Goal: Task Accomplishment & Management: Manage account settings

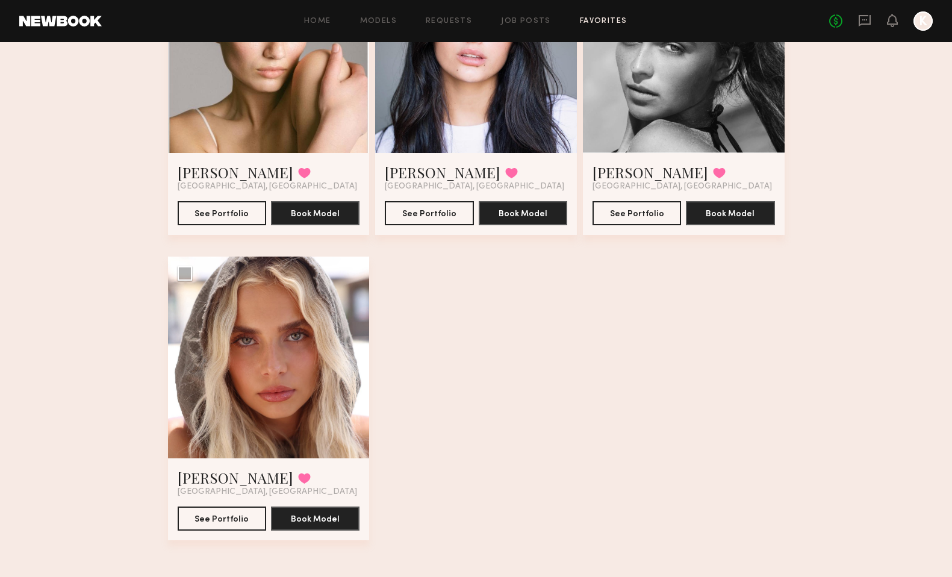
scroll to position [802, 0]
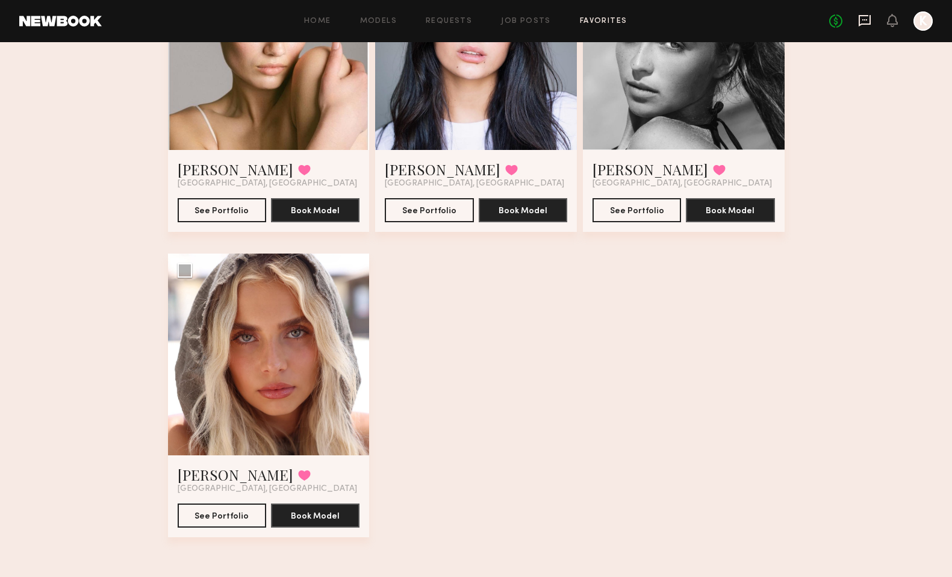
click at [869, 17] on icon at bounding box center [864, 20] width 13 height 13
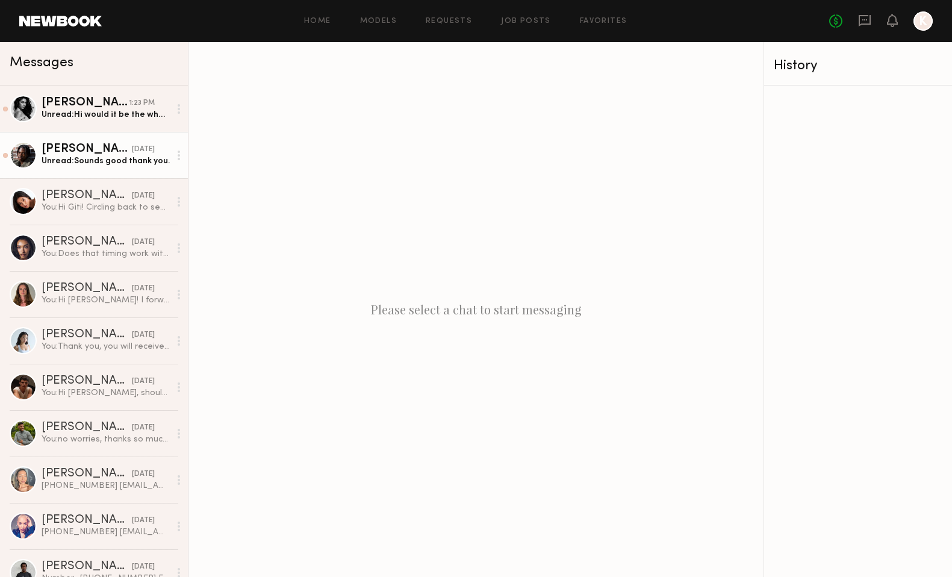
click at [106, 164] on div "Unread: Sounds good thank you." at bounding box center [106, 160] width 128 height 11
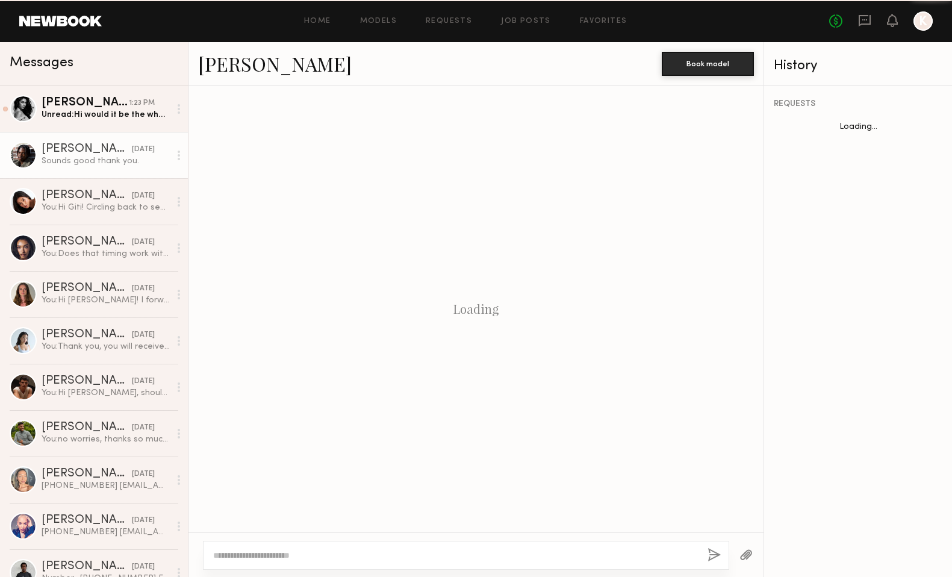
scroll to position [940, 0]
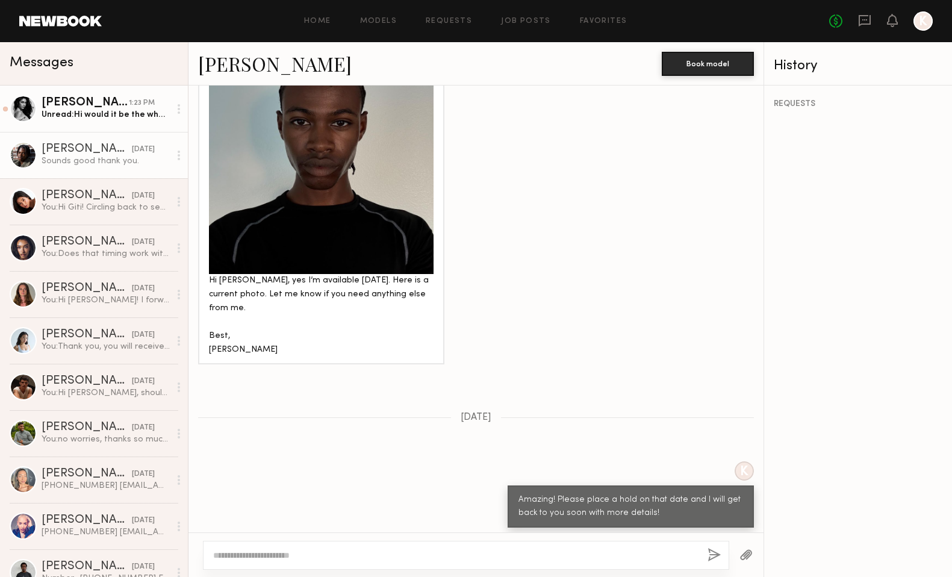
click at [95, 115] on div "Unread: Hi would it be the whole time 7:30-11:30?" at bounding box center [106, 114] width 128 height 11
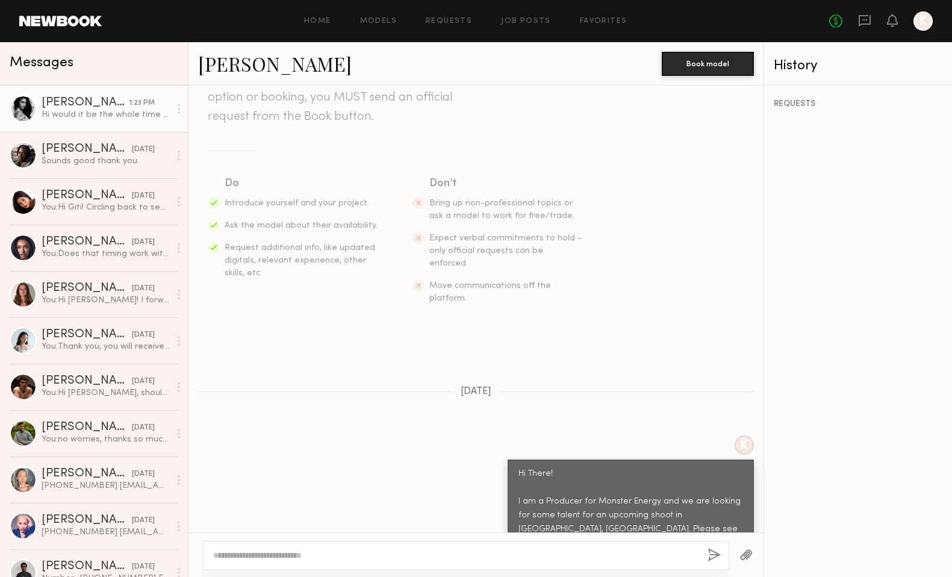
scroll to position [517, 0]
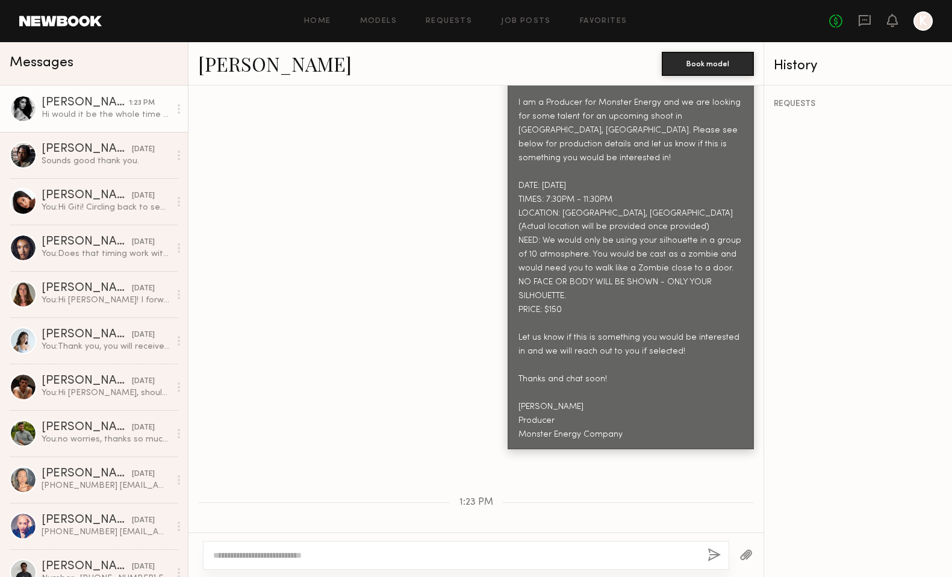
click at [328, 559] on textarea at bounding box center [455, 555] width 485 height 12
type textarea "**********"
click at [712, 558] on button "button" at bounding box center [714, 555] width 13 height 15
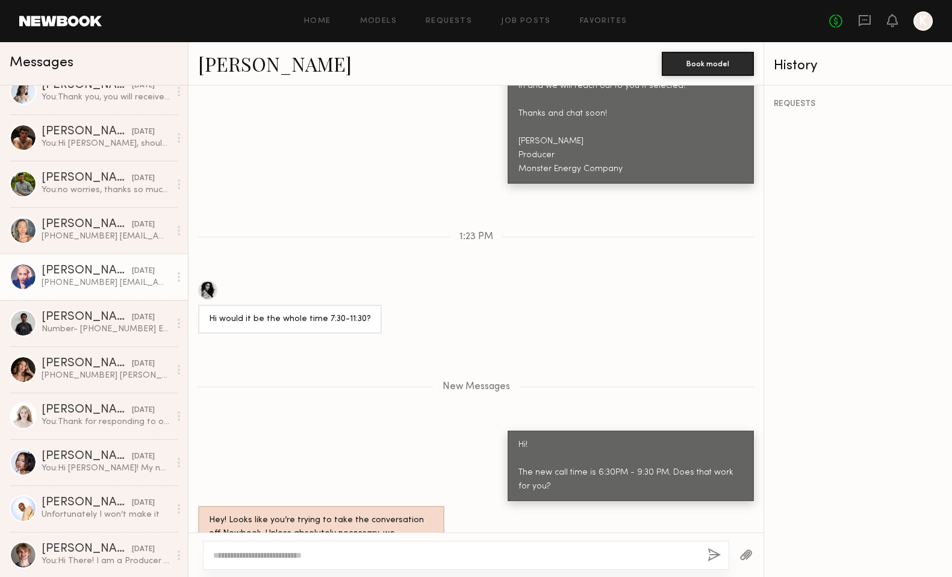
scroll to position [0, 0]
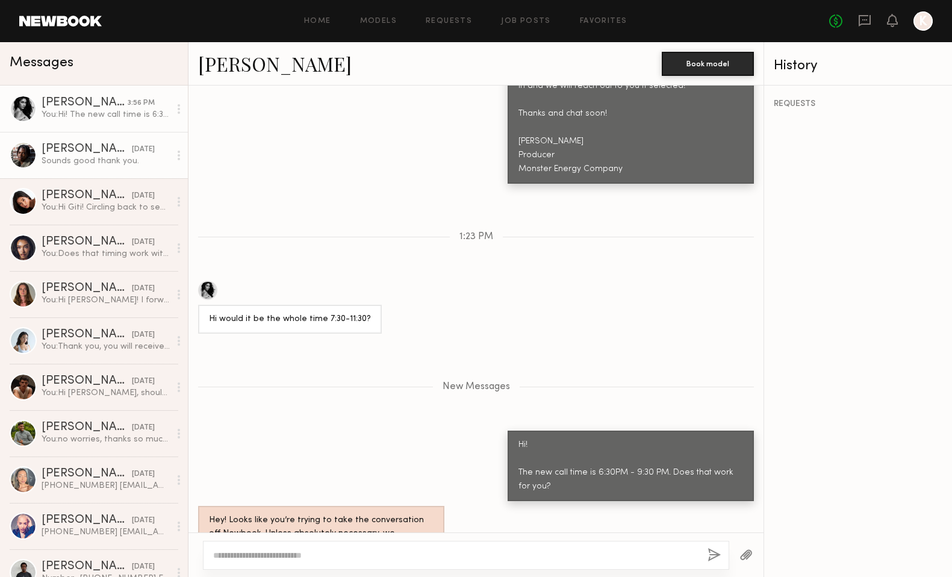
click at [92, 151] on div "Tyler R." at bounding box center [87, 149] width 90 height 12
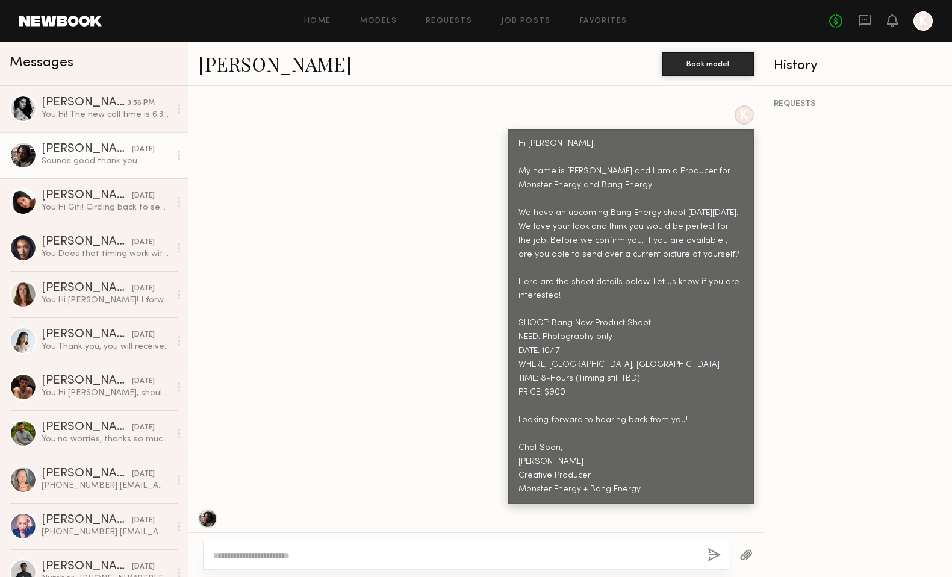
scroll to position [450, 0]
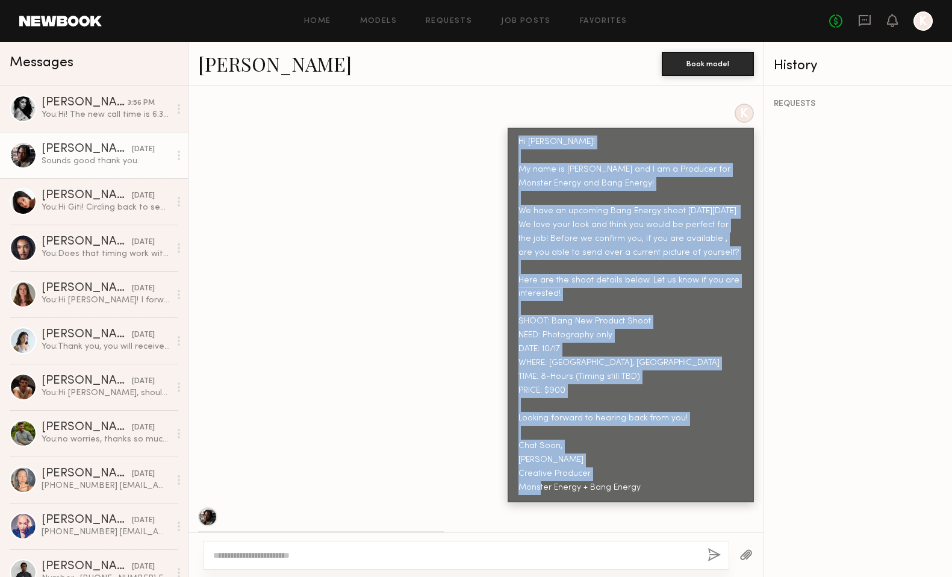
drag, startPoint x: 516, startPoint y: 116, endPoint x: 714, endPoint y: 479, distance: 413.2
click at [714, 479] on div "Keep direct messages professional and related only to paid job opportunities. M…" at bounding box center [476, 309] width 575 height 447
copy div "Hi Tyler! My name is Kayla Selenski and I am a Producer for Monster Energy and …"
click at [380, 22] on link "Models" at bounding box center [378, 21] width 37 height 8
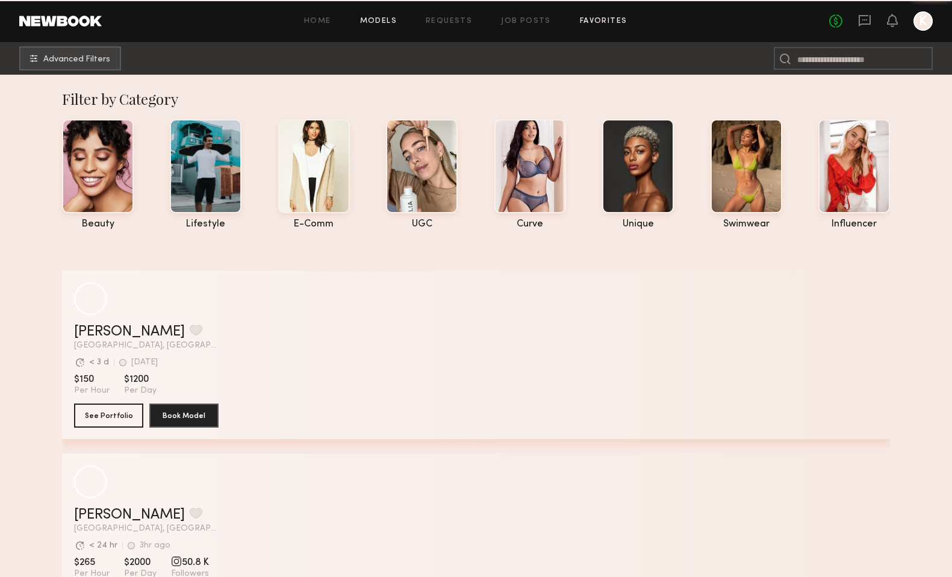
click at [597, 17] on link "Favorites" at bounding box center [604, 21] width 48 height 8
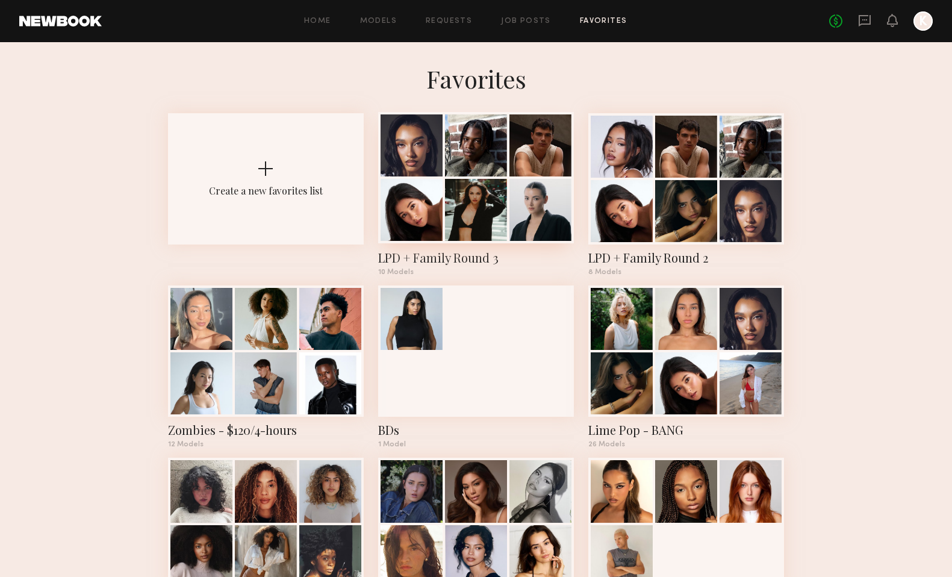
click at [482, 178] on div at bounding box center [476, 177] width 196 height 131
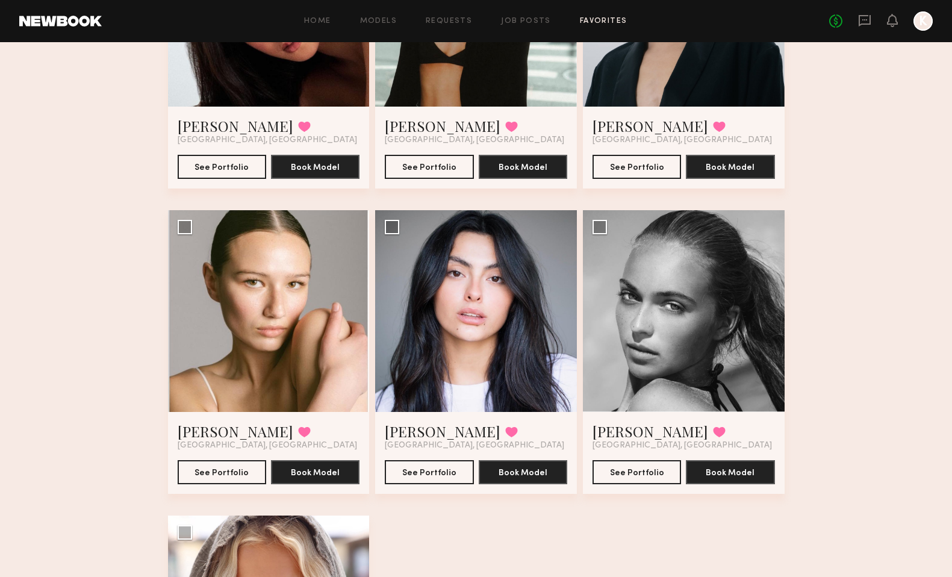
scroll to position [802, 0]
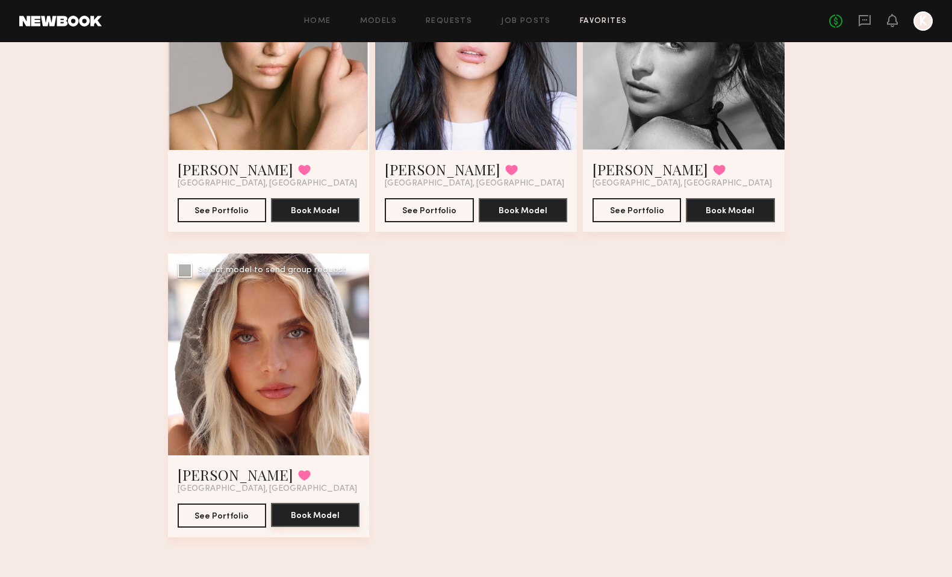
click at [308, 518] on button "Book Model" at bounding box center [315, 515] width 89 height 24
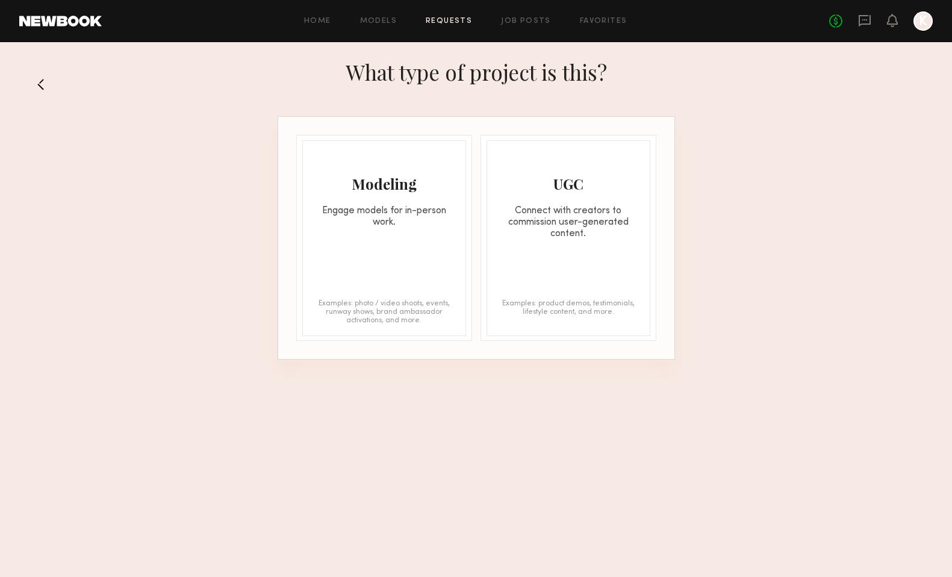
click at [39, 80] on button at bounding box center [45, 84] width 19 height 19
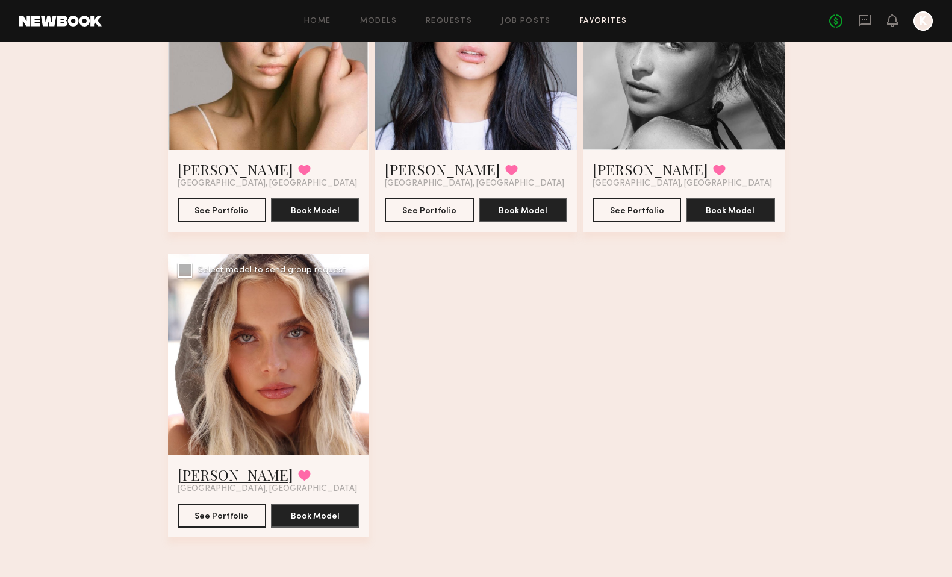
click at [215, 474] on link "[PERSON_NAME]" at bounding box center [236, 474] width 116 height 19
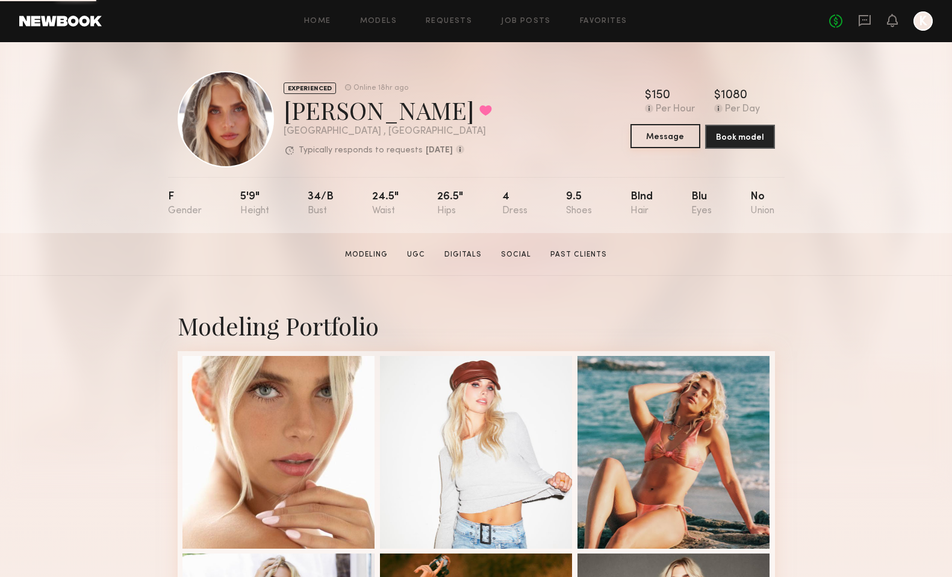
click at [670, 135] on button "Message" at bounding box center [666, 136] width 70 height 24
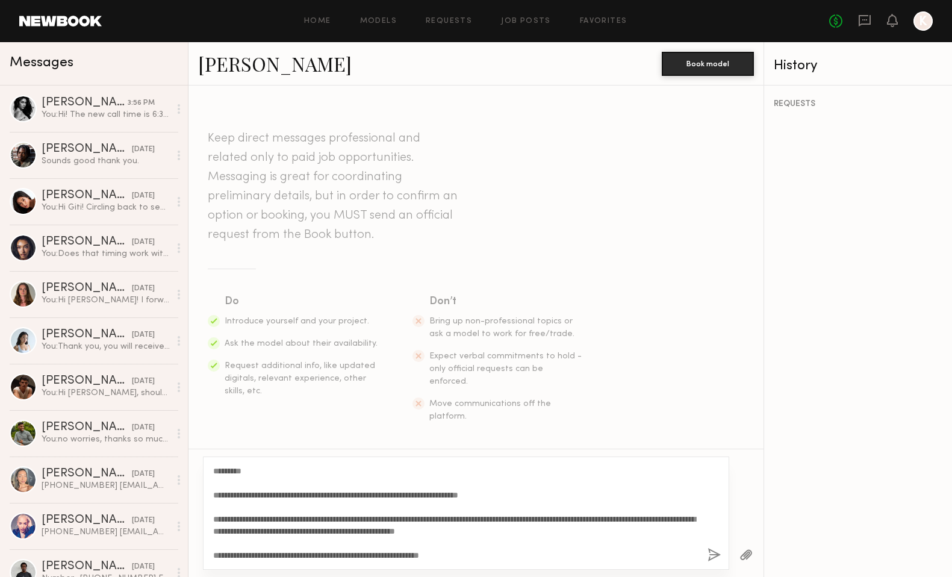
click at [240, 473] on textarea "**********" at bounding box center [455, 513] width 485 height 96
type textarea "**********"
click at [717, 558] on button "button" at bounding box center [714, 555] width 13 height 15
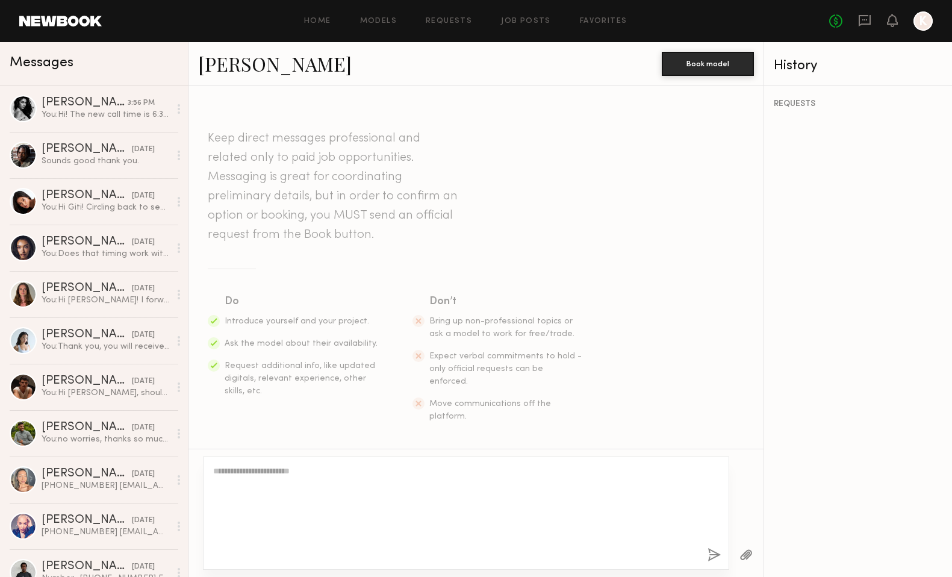
scroll to position [405, 0]
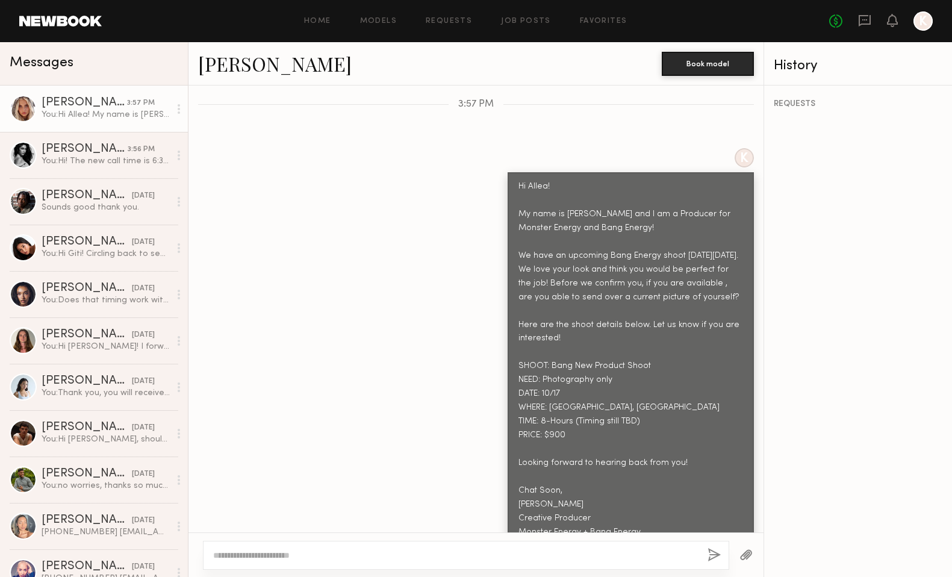
click at [594, 26] on div "Home Models Requests Job Posts Favorites Sign Out No fees up to $5,000 K" at bounding box center [517, 20] width 831 height 19
click at [593, 20] on link "Favorites" at bounding box center [604, 21] width 48 height 8
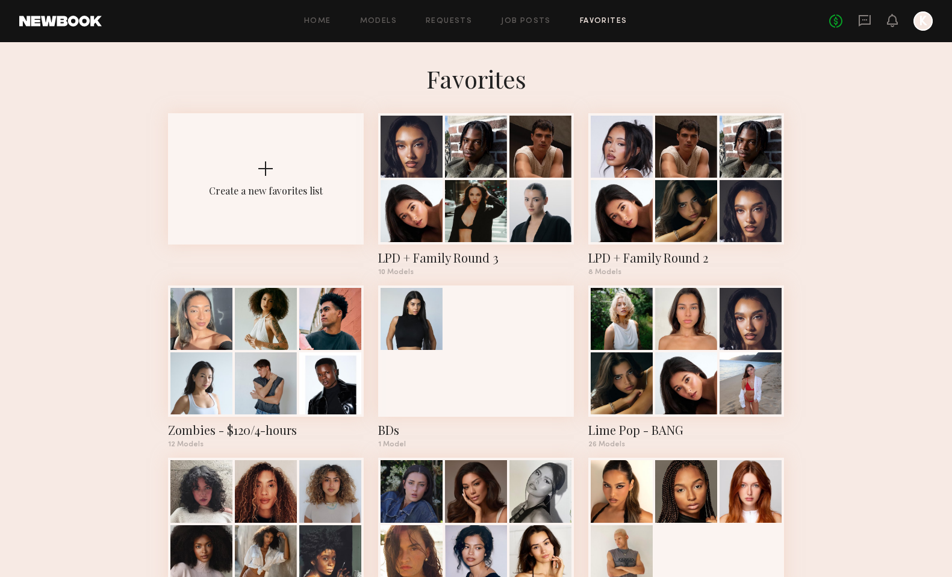
click at [502, 154] on div at bounding box center [476, 147] width 62 height 62
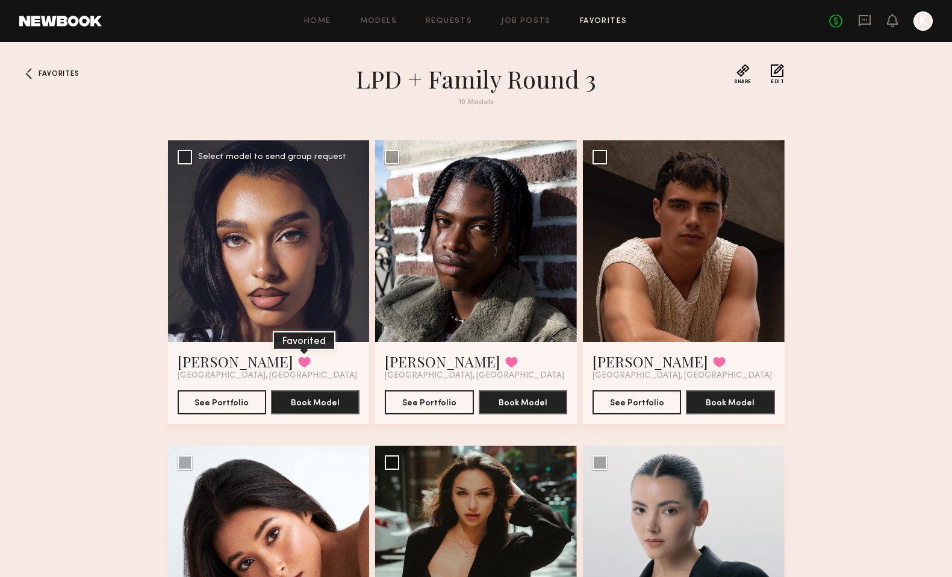
click at [298, 360] on button at bounding box center [304, 362] width 13 height 11
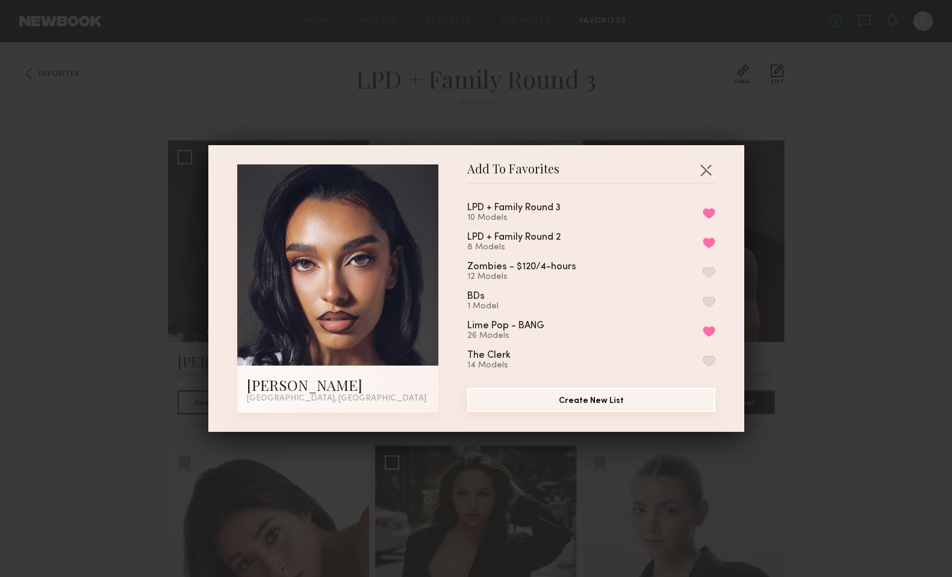
click at [569, 399] on button "Create New List" at bounding box center [591, 400] width 248 height 24
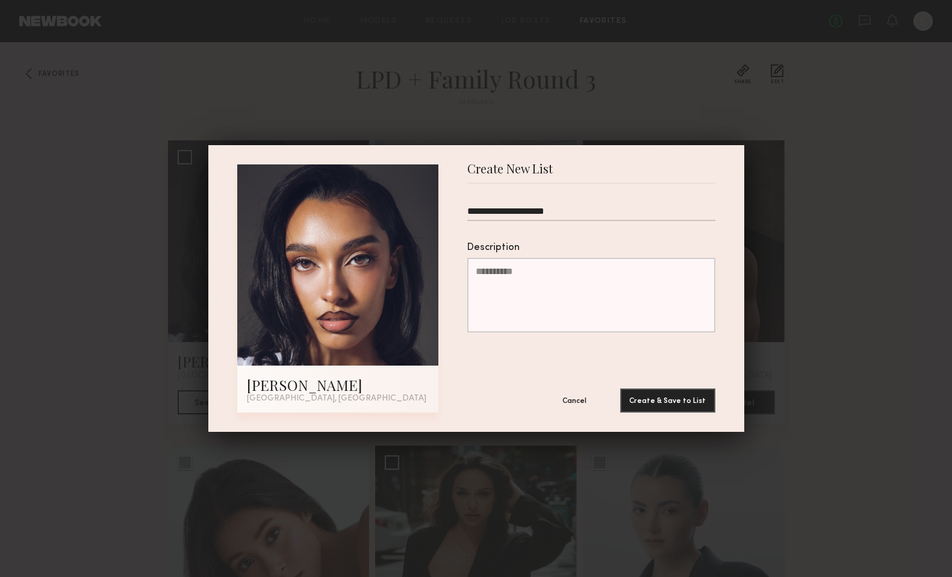
click at [484, 210] on input "**********" at bounding box center [591, 213] width 248 height 15
click at [580, 213] on input "**********" at bounding box center [591, 213] width 248 height 15
click at [528, 209] on input "**********" at bounding box center [591, 213] width 248 height 15
type input "**********"
click at [672, 396] on button "Create & Save to List" at bounding box center [667, 400] width 95 height 24
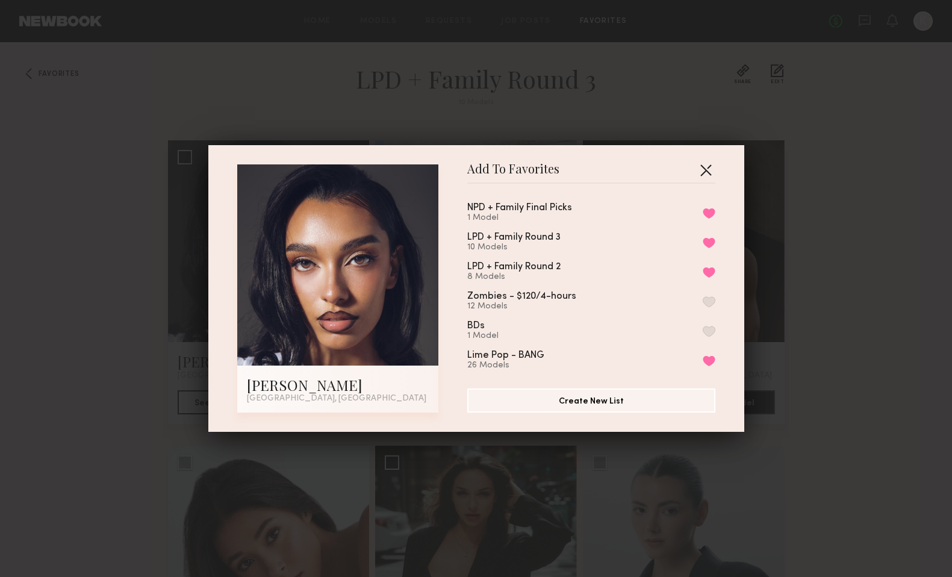
click at [703, 169] on button "button" at bounding box center [705, 169] width 19 height 19
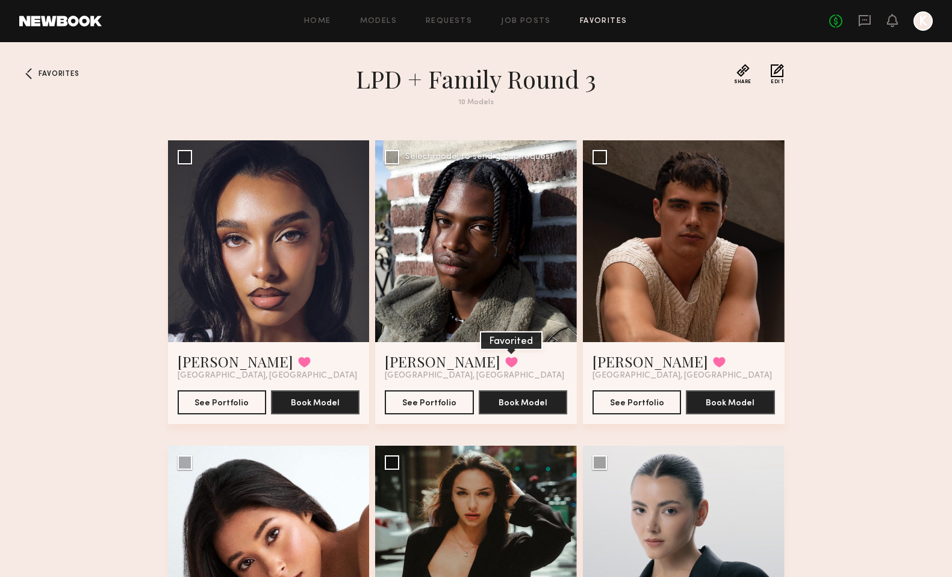
click at [505, 358] on button at bounding box center [511, 362] width 13 height 11
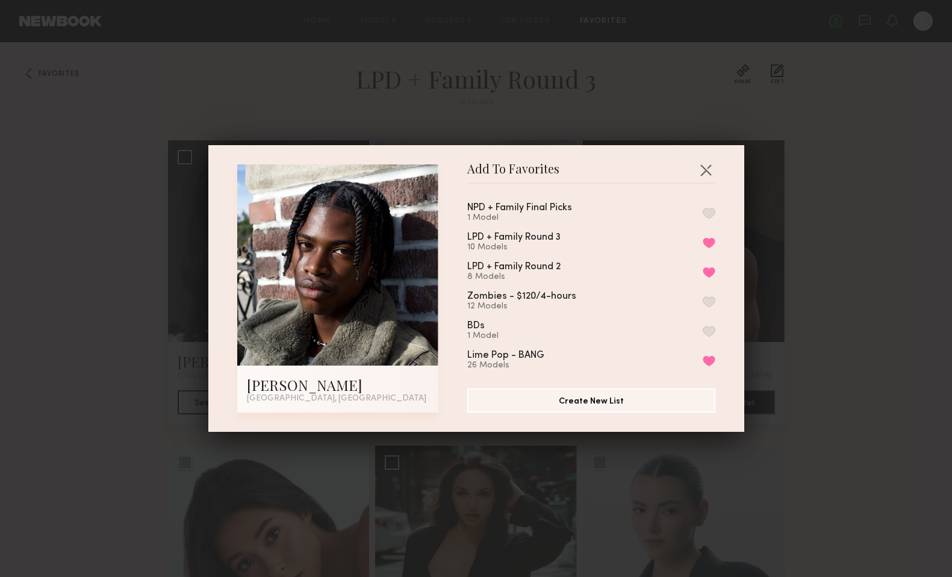
click at [711, 211] on button "button" at bounding box center [709, 213] width 13 height 11
click at [705, 164] on button "button" at bounding box center [705, 169] width 19 height 19
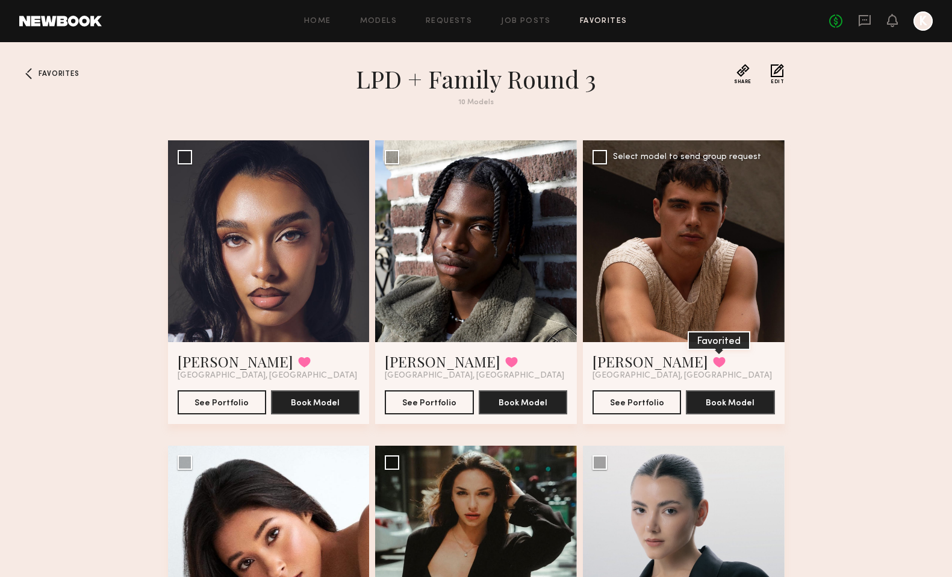
click at [713, 358] on button at bounding box center [719, 362] width 13 height 11
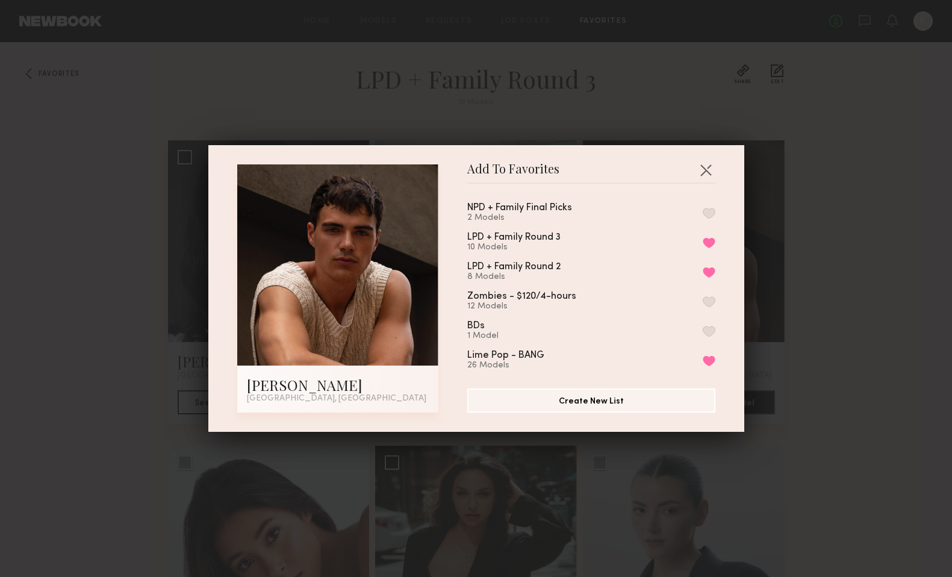
click at [711, 210] on button "button" at bounding box center [709, 213] width 13 height 11
click at [712, 169] on button "button" at bounding box center [705, 169] width 19 height 19
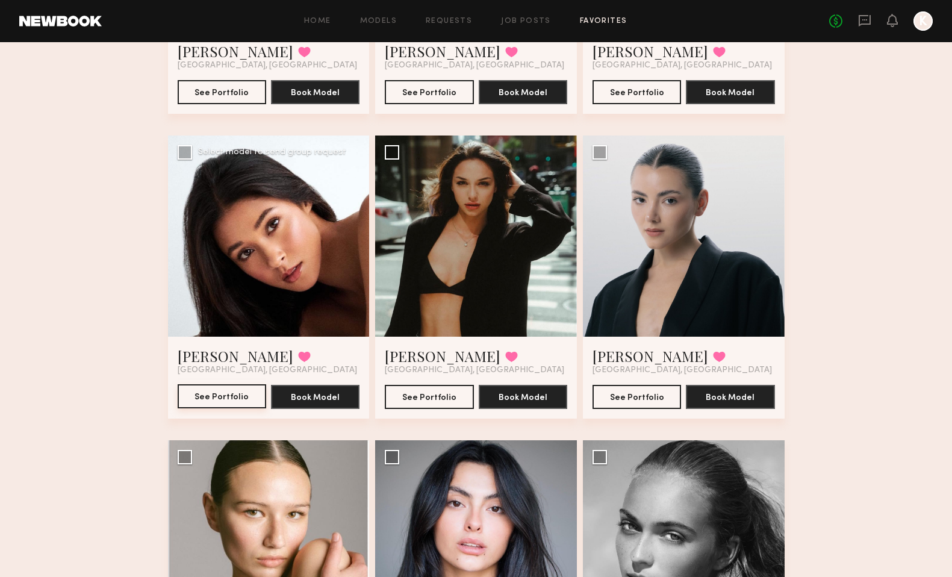
scroll to position [317, 0]
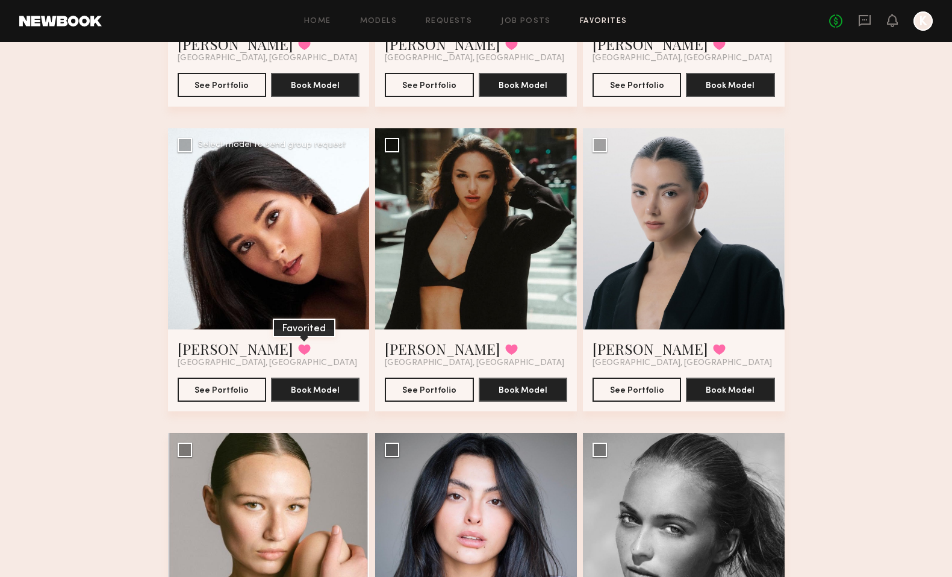
click at [298, 345] on button at bounding box center [304, 349] width 13 height 11
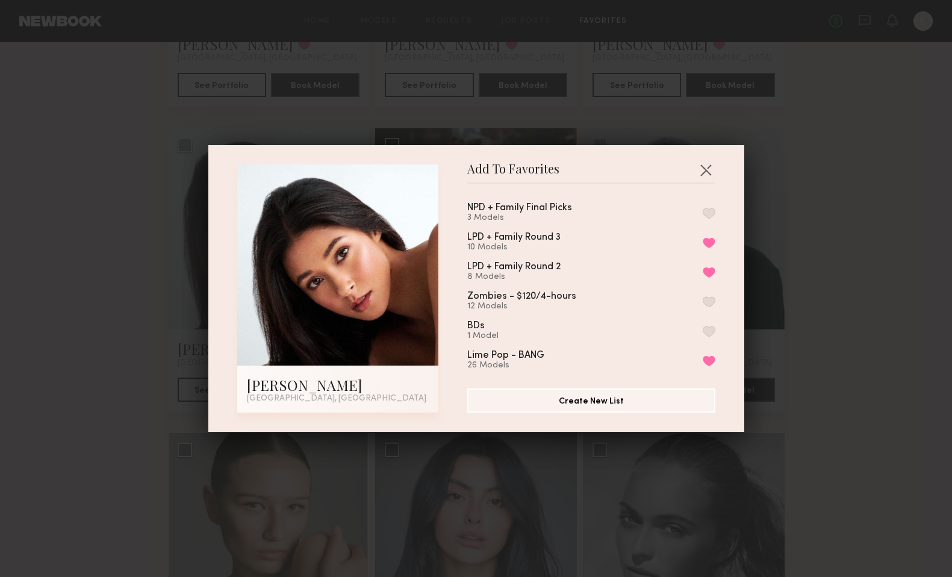
click at [712, 212] on button "button" at bounding box center [709, 213] width 13 height 11
click at [706, 167] on button "button" at bounding box center [705, 169] width 19 height 19
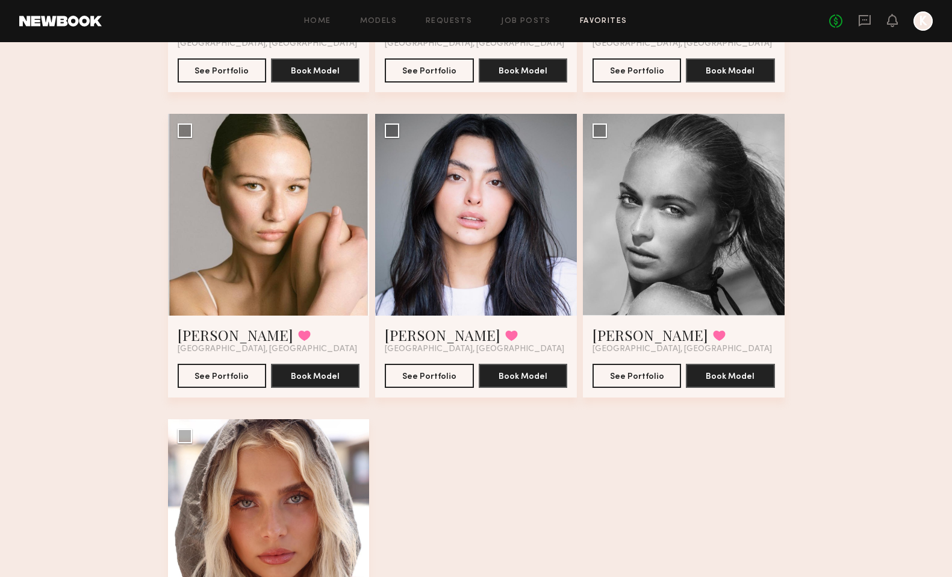
scroll to position [802, 0]
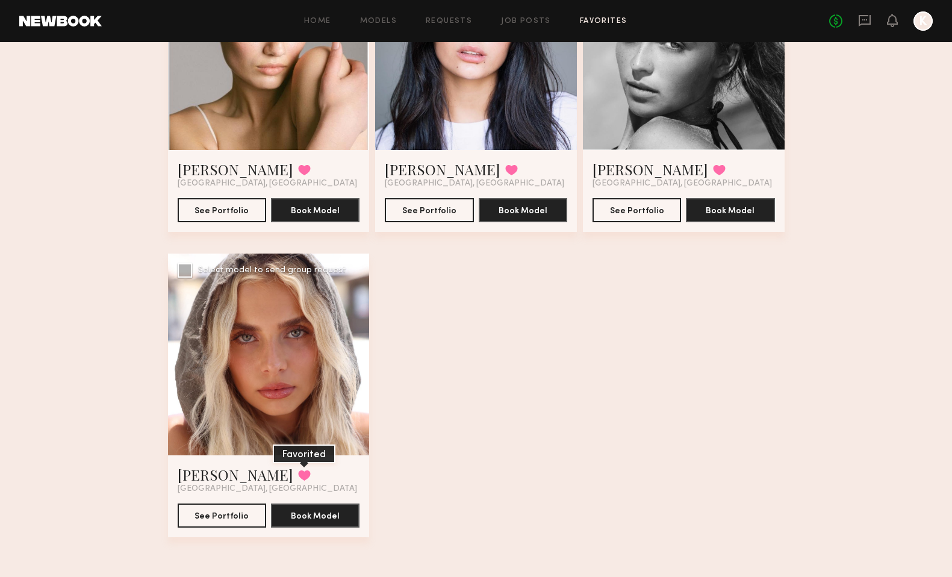
click at [298, 473] on button at bounding box center [304, 475] width 13 height 11
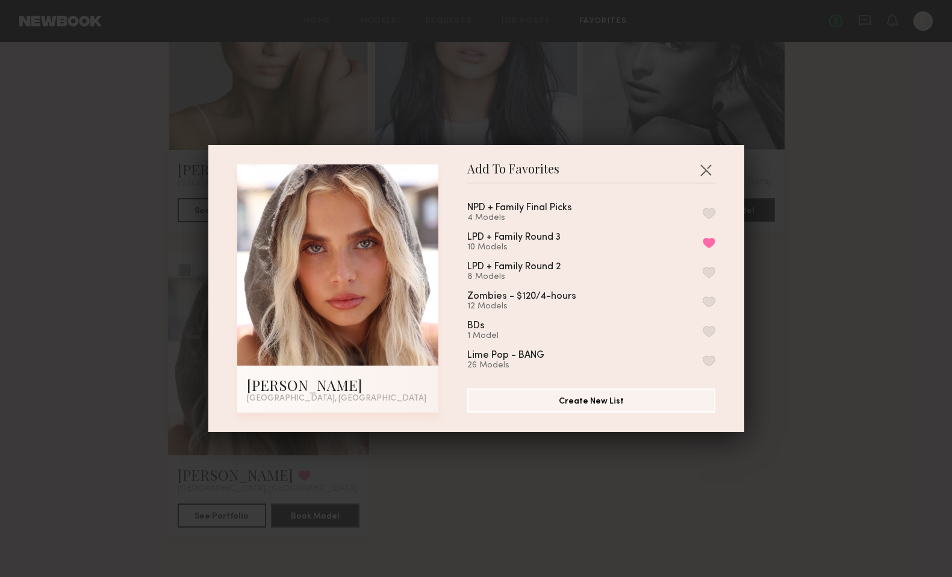
click at [710, 211] on button "button" at bounding box center [709, 213] width 13 height 11
click at [708, 164] on button "button" at bounding box center [705, 169] width 19 height 19
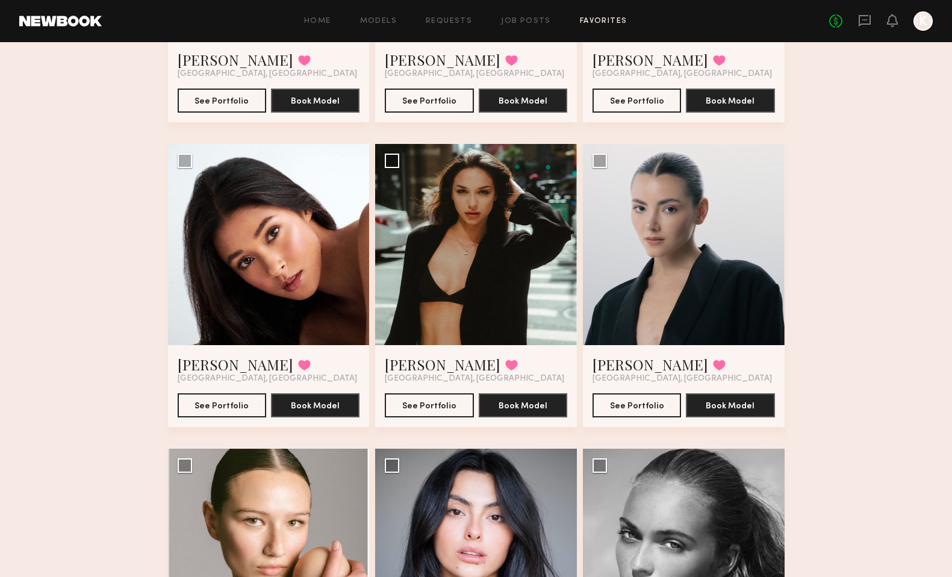
scroll to position [0, 0]
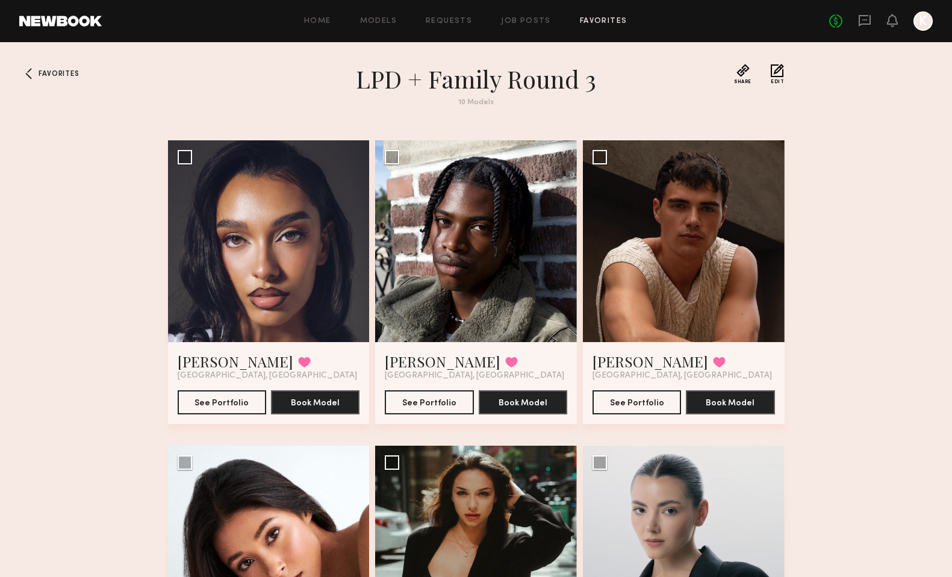
click at [606, 19] on link "Favorites" at bounding box center [604, 21] width 48 height 8
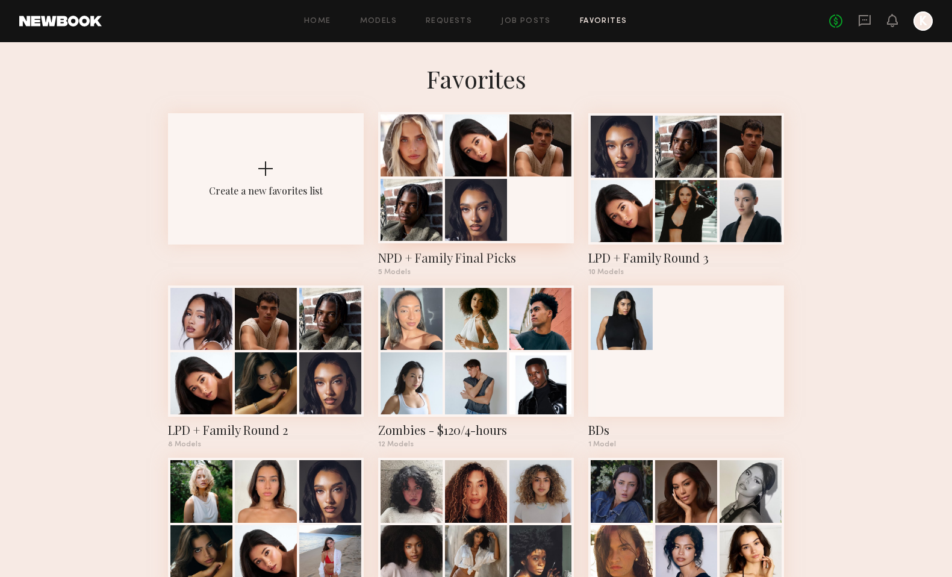
click at [479, 253] on div "NPD + Family Final Picks" at bounding box center [476, 257] width 196 height 17
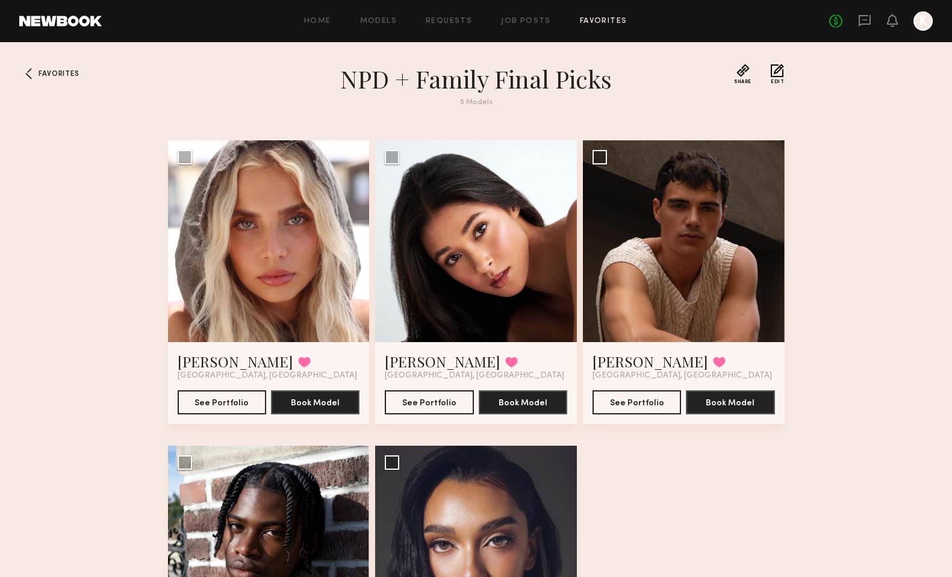
click at [451, 78] on h1 "NPD + Family Final Picks" at bounding box center [477, 79] width 434 height 30
click at [393, 86] on h1 "NPD + Family Final Picks" at bounding box center [477, 79] width 434 height 30
click at [781, 78] on button "Edit" at bounding box center [777, 74] width 13 height 20
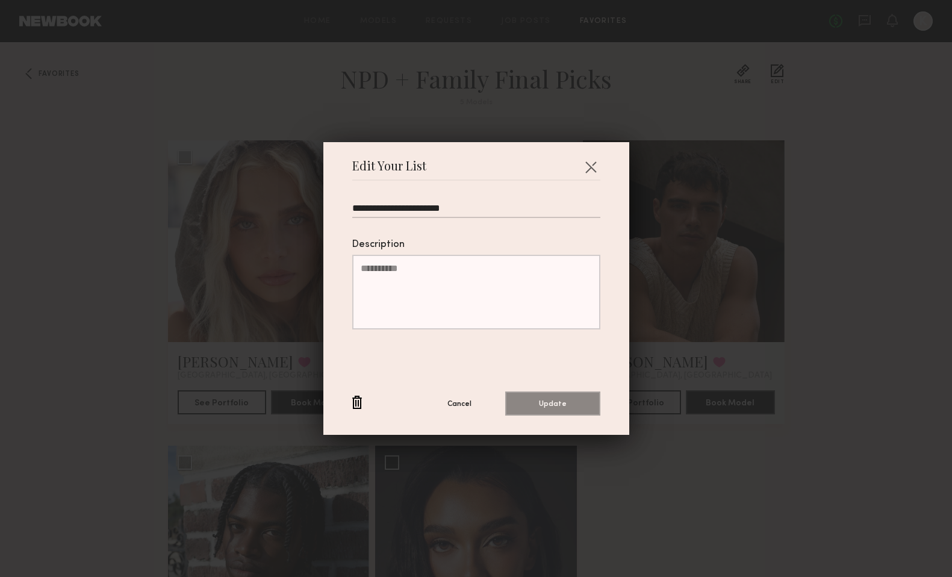
click at [356, 207] on input "**********" at bounding box center [476, 210] width 248 height 15
type input "**********"
click at [560, 400] on button "Update" at bounding box center [552, 403] width 95 height 24
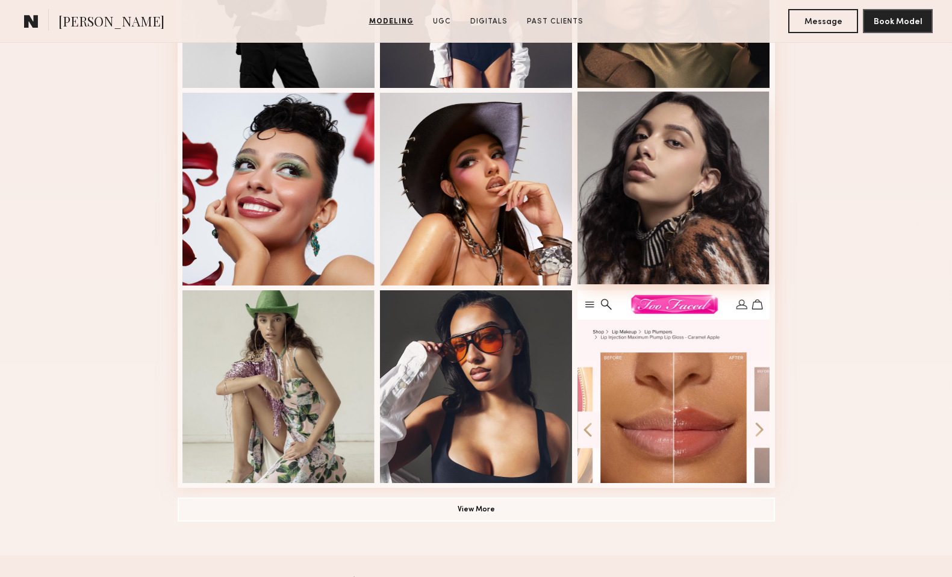
scroll to position [659, 0]
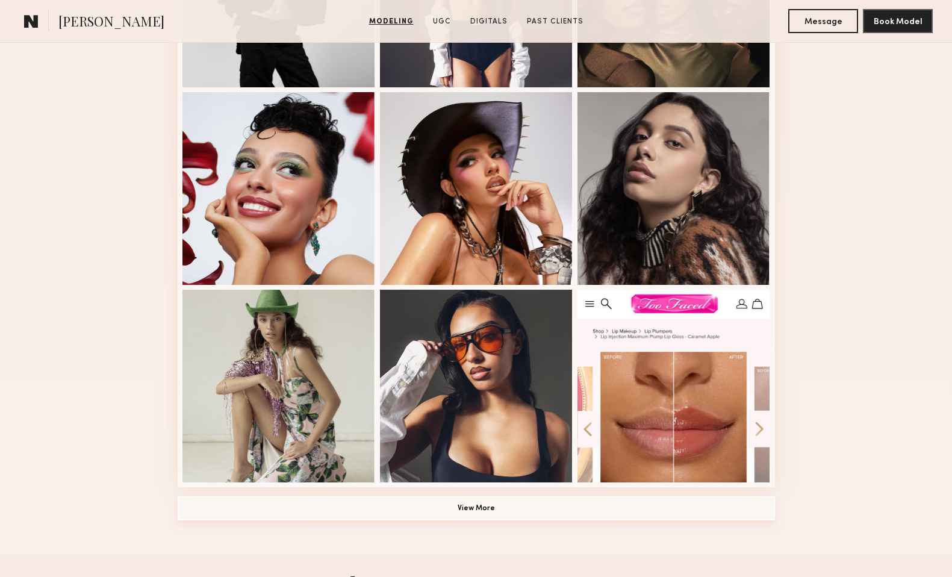
click at [498, 507] on button "View More" at bounding box center [476, 508] width 597 height 24
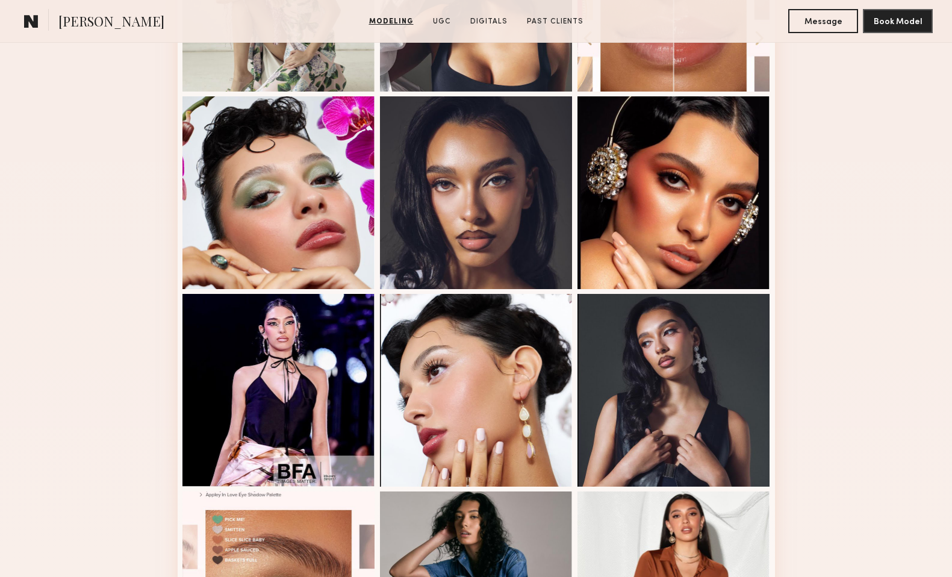
scroll to position [1040, 0]
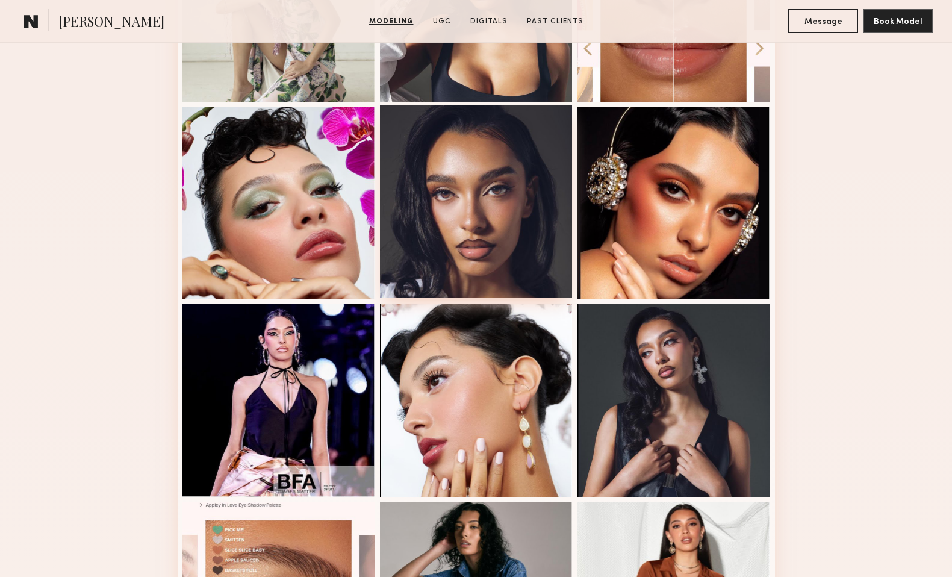
click at [472, 189] on div at bounding box center [476, 201] width 193 height 193
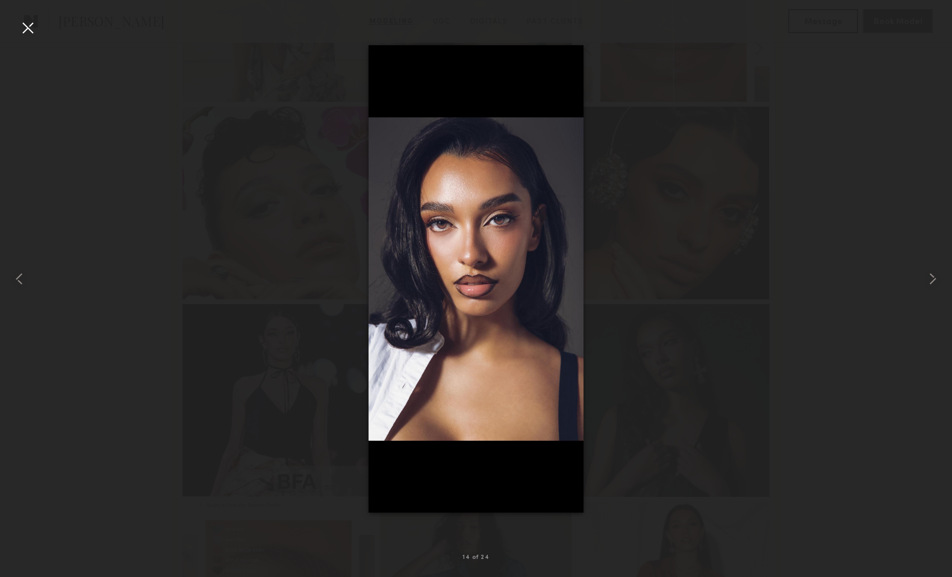
click at [30, 27] on div at bounding box center [27, 27] width 19 height 19
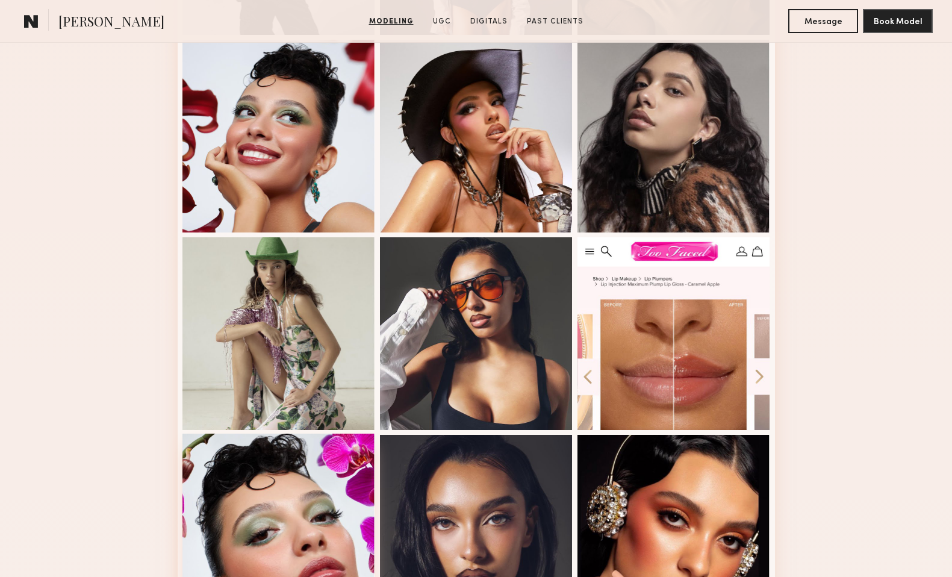
scroll to position [709, 0]
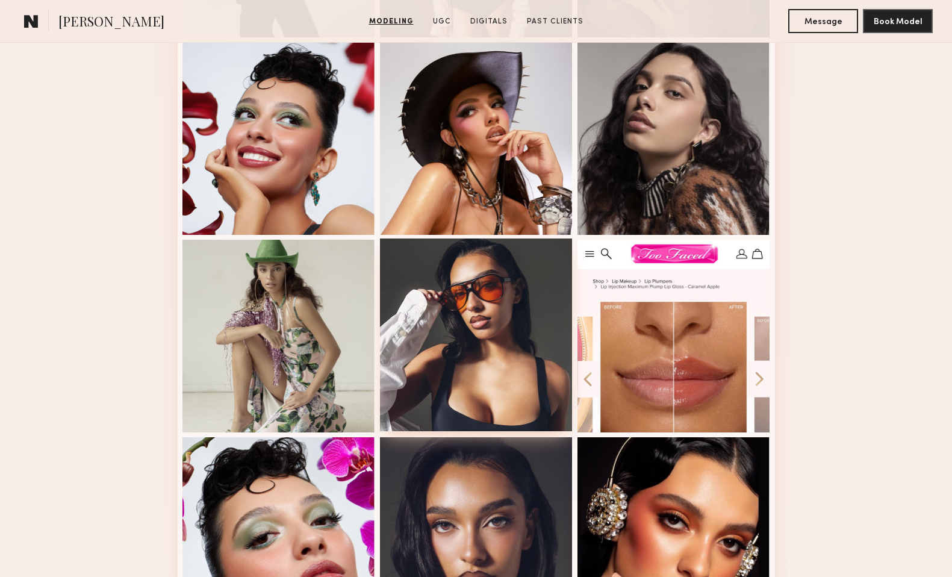
click at [509, 378] on div at bounding box center [476, 335] width 193 height 193
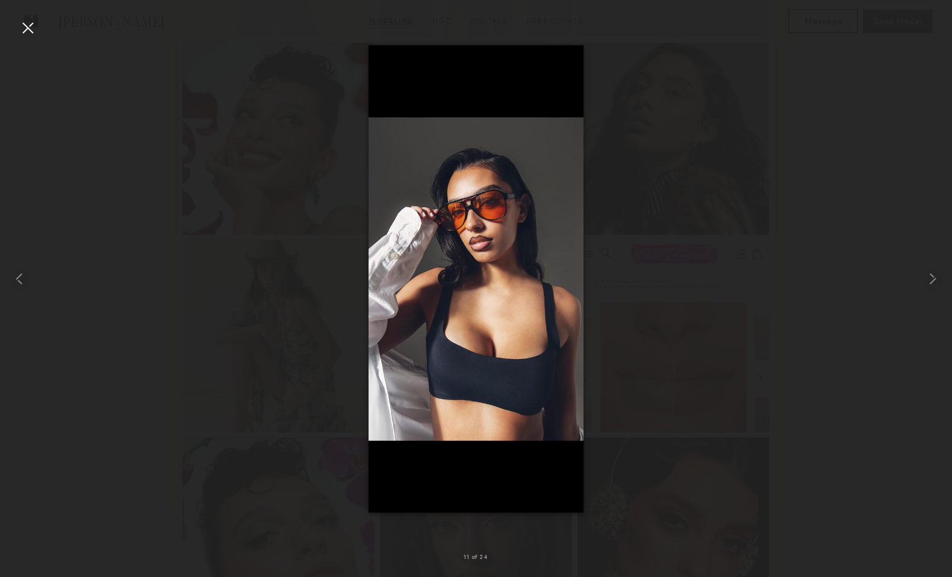
click at [27, 28] on div at bounding box center [27, 27] width 19 height 19
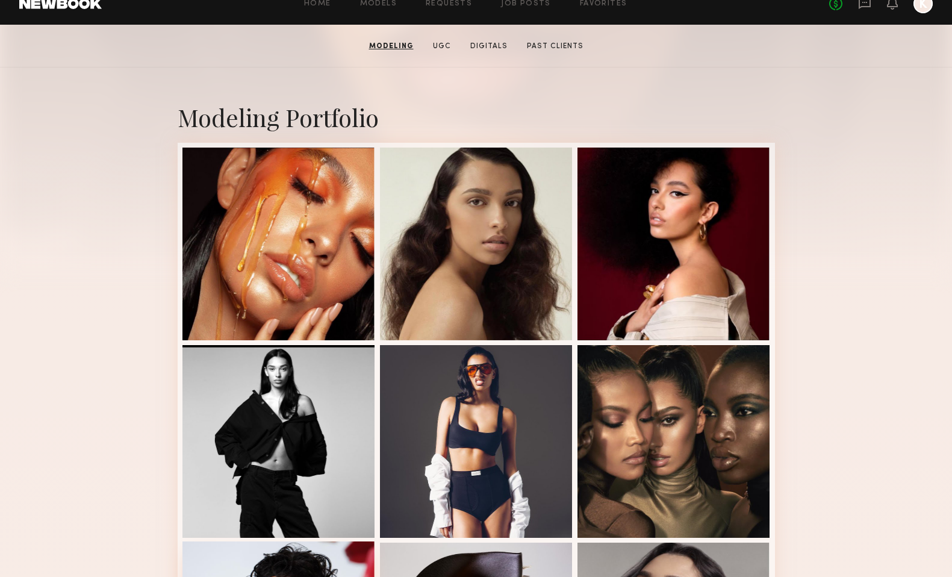
scroll to position [0, 0]
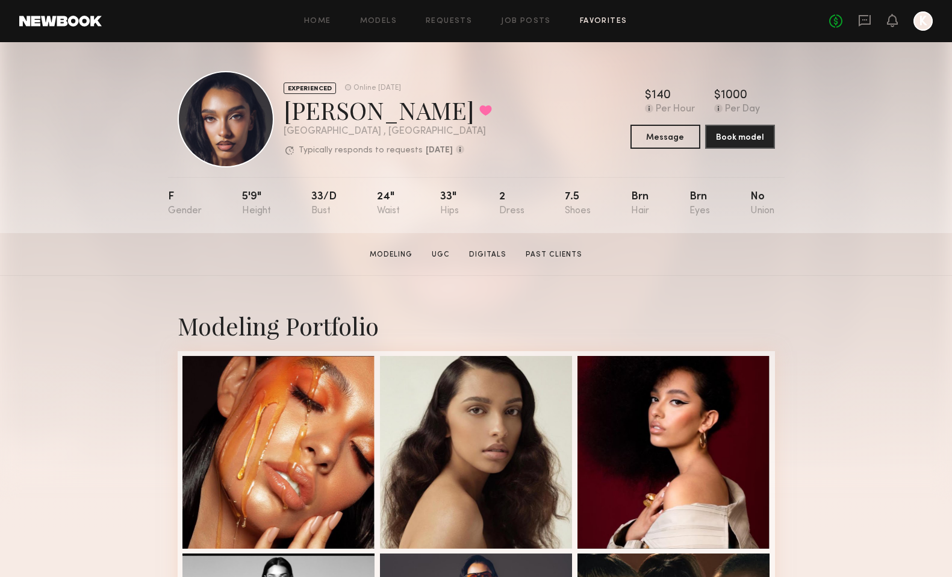
click at [612, 20] on link "Favorites" at bounding box center [604, 21] width 48 height 8
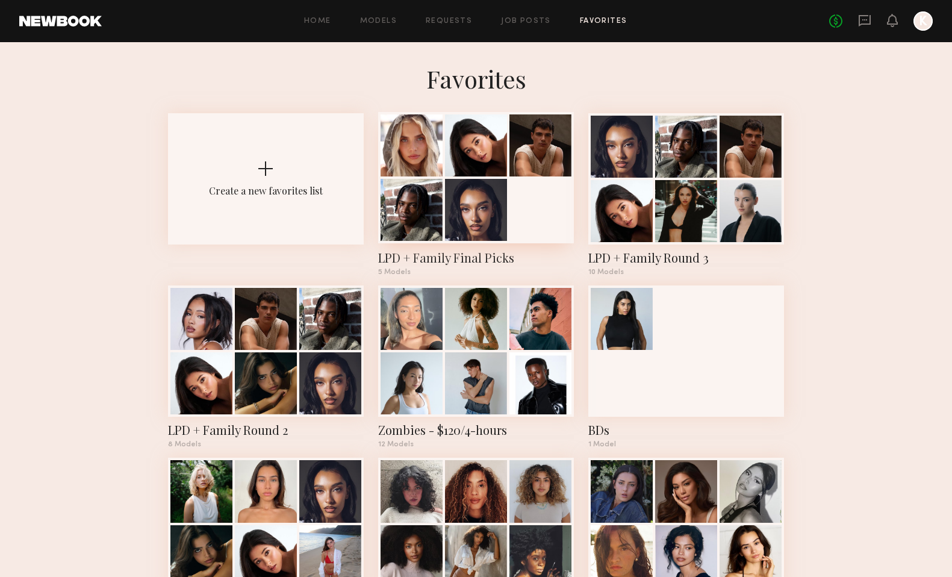
click at [511, 191] on div at bounding box center [476, 177] width 196 height 131
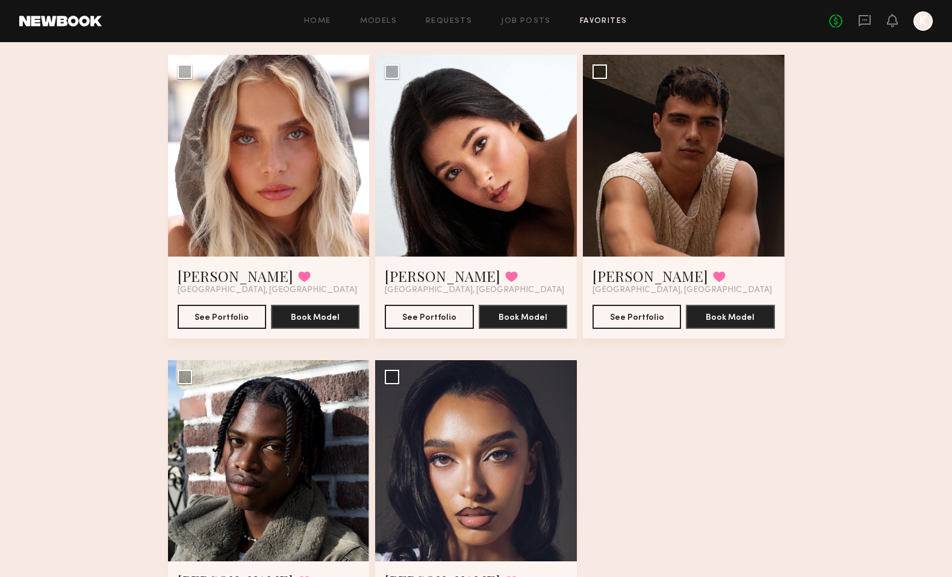
scroll to position [72, 0]
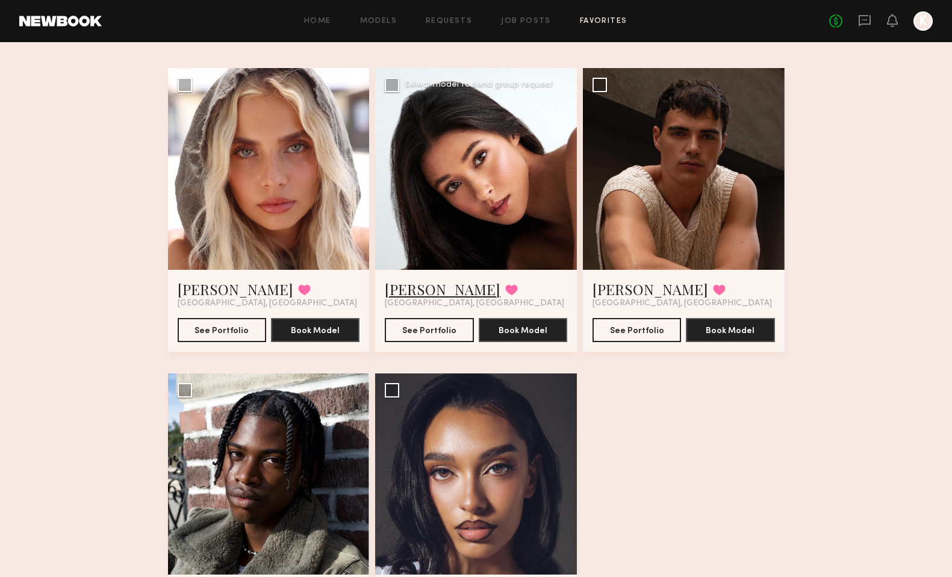
click at [400, 287] on link "Giti T." at bounding box center [443, 288] width 116 height 19
click at [196, 286] on link "Allea S." at bounding box center [236, 288] width 116 height 19
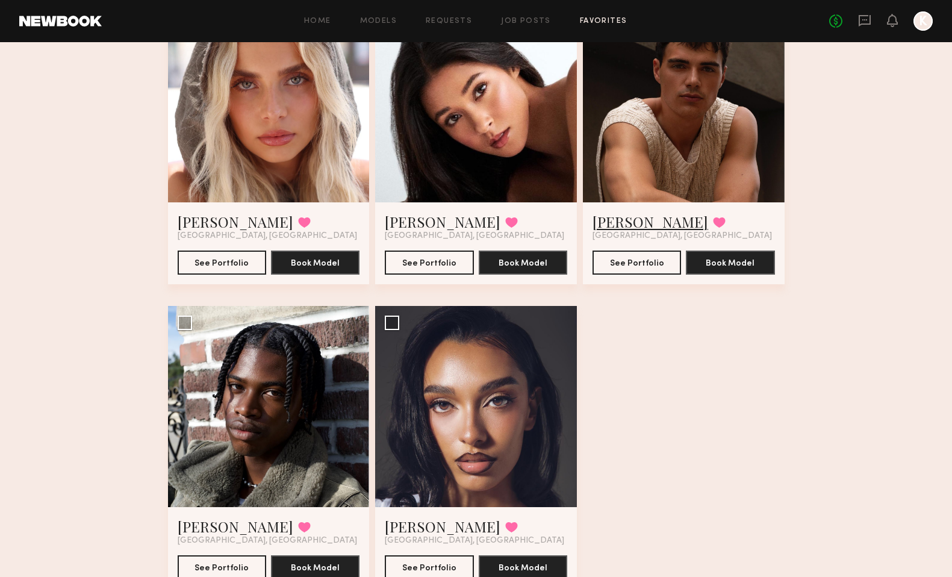
scroll to position [137, 0]
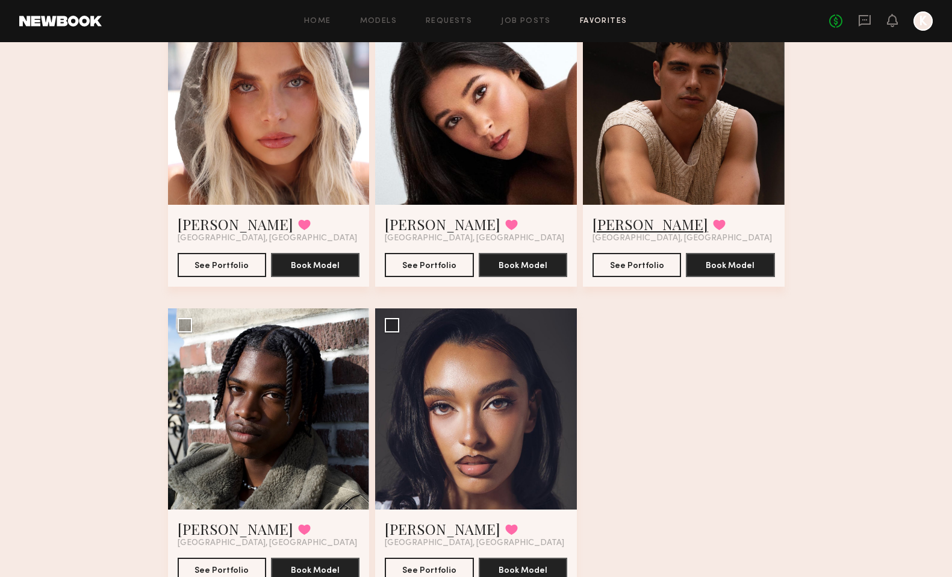
click at [635, 220] on link "Sterling R." at bounding box center [651, 223] width 116 height 19
click at [641, 217] on link "Sterling R." at bounding box center [651, 223] width 116 height 19
click at [208, 529] on link "[PERSON_NAME]" at bounding box center [236, 528] width 116 height 19
click at [193, 531] on link "[PERSON_NAME]" at bounding box center [236, 528] width 116 height 19
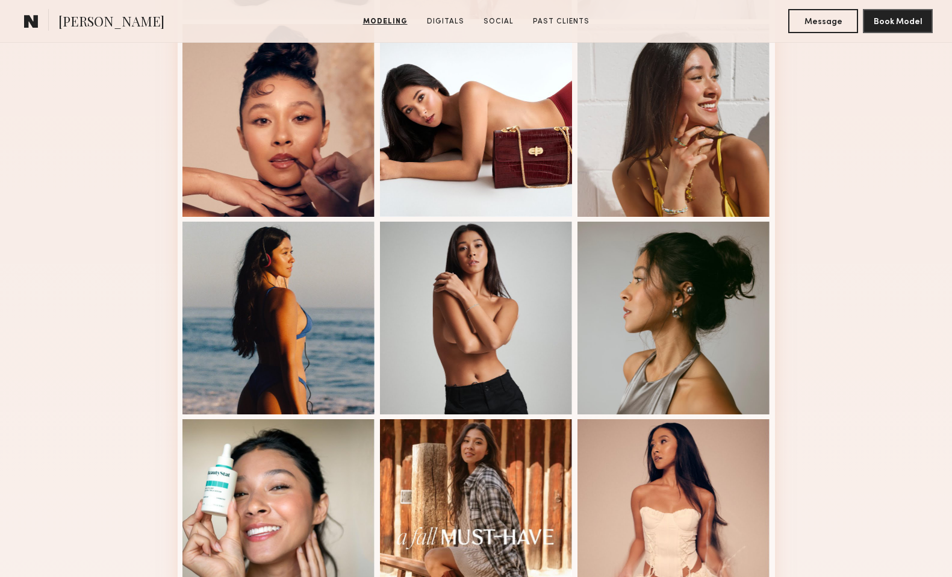
scroll to position [525, 0]
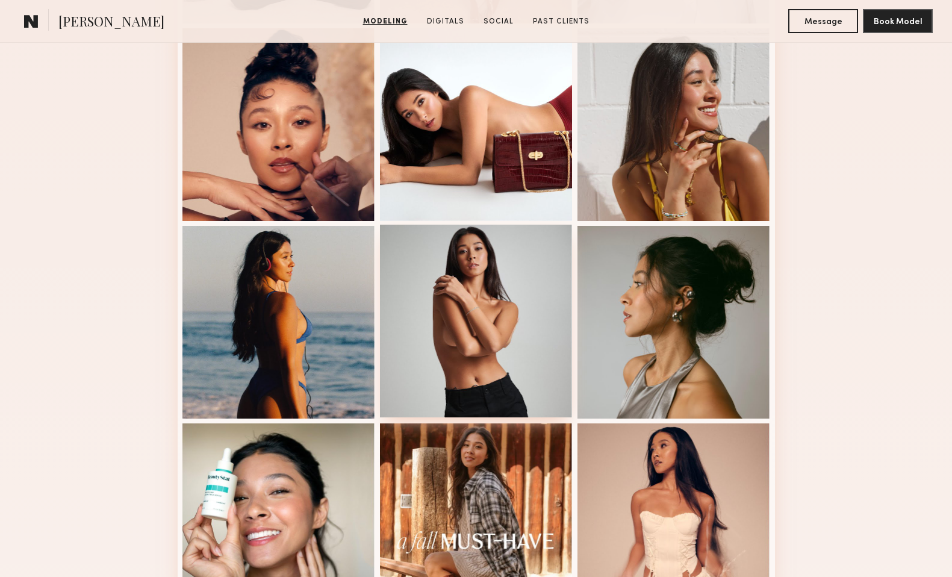
click at [472, 311] on div at bounding box center [476, 321] width 193 height 193
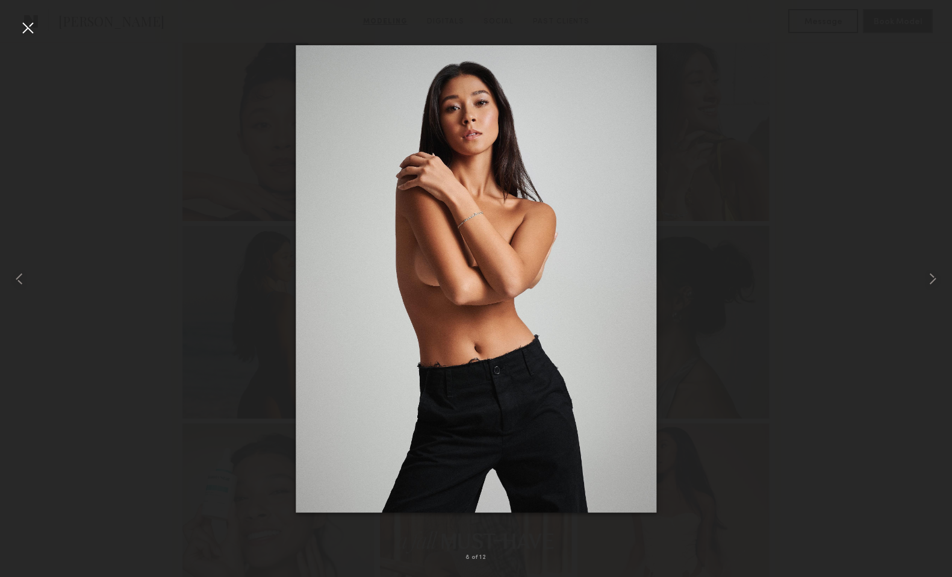
click at [23, 27] on div at bounding box center [27, 27] width 19 height 19
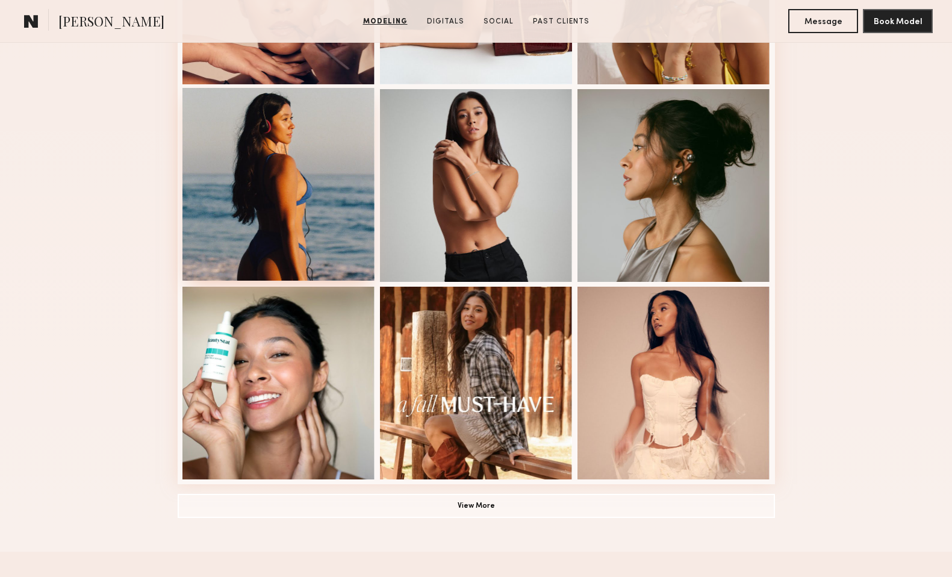
scroll to position [664, 0]
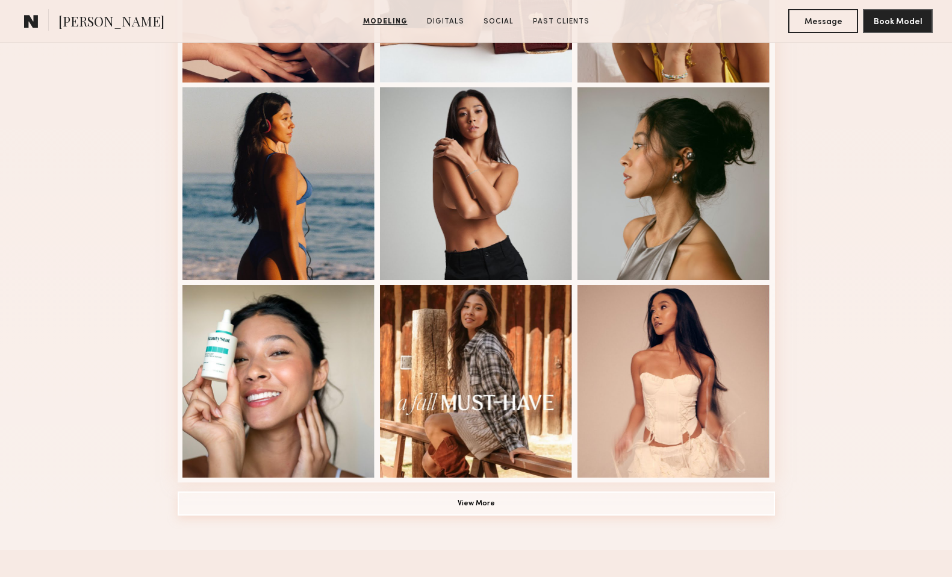
click at [493, 503] on button "View More" at bounding box center [476, 503] width 597 height 24
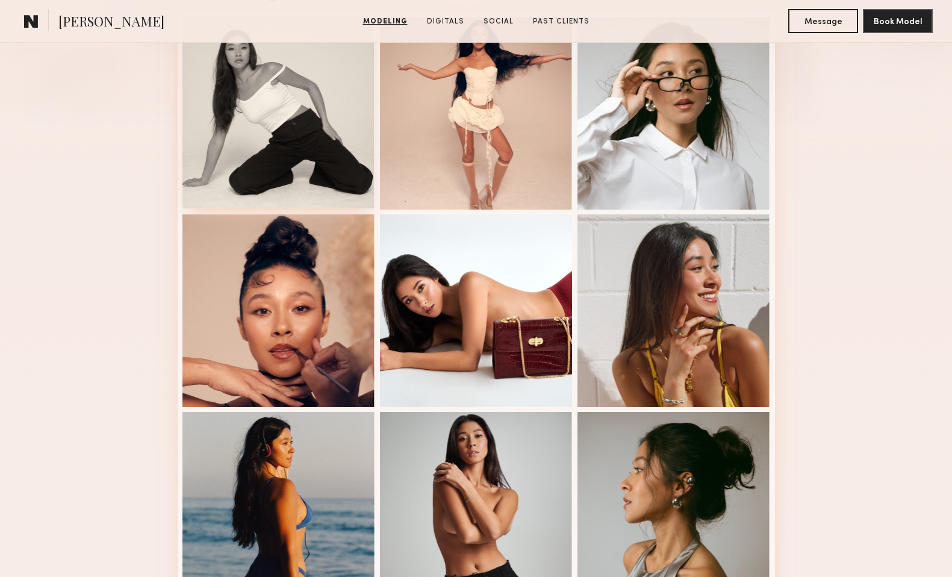
scroll to position [71, 0]
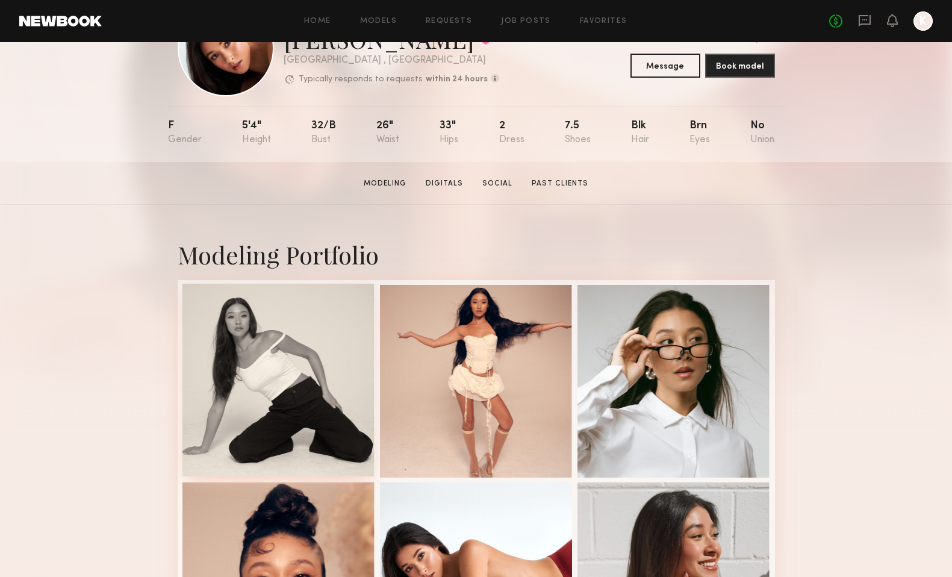
click at [294, 351] on div at bounding box center [278, 380] width 193 height 193
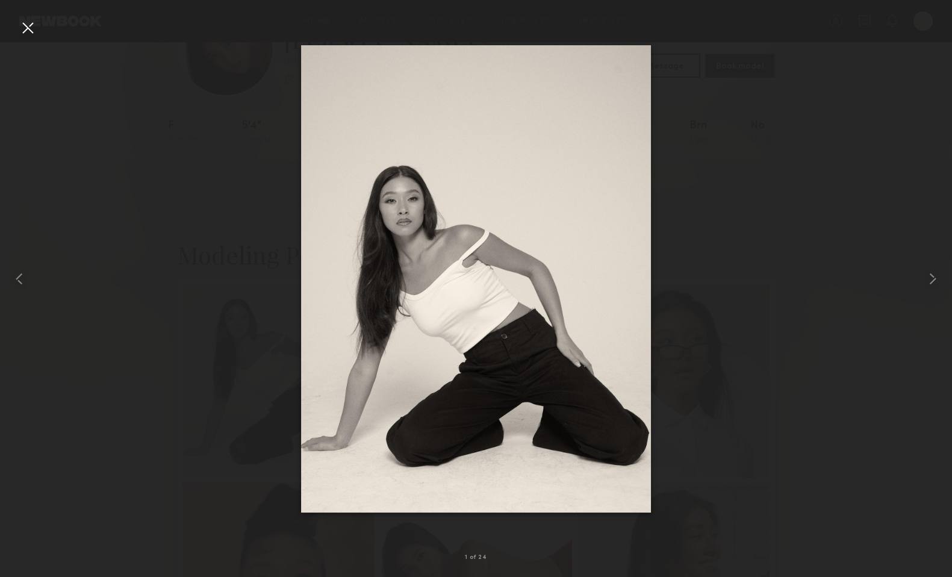
click at [29, 28] on div at bounding box center [27, 27] width 19 height 19
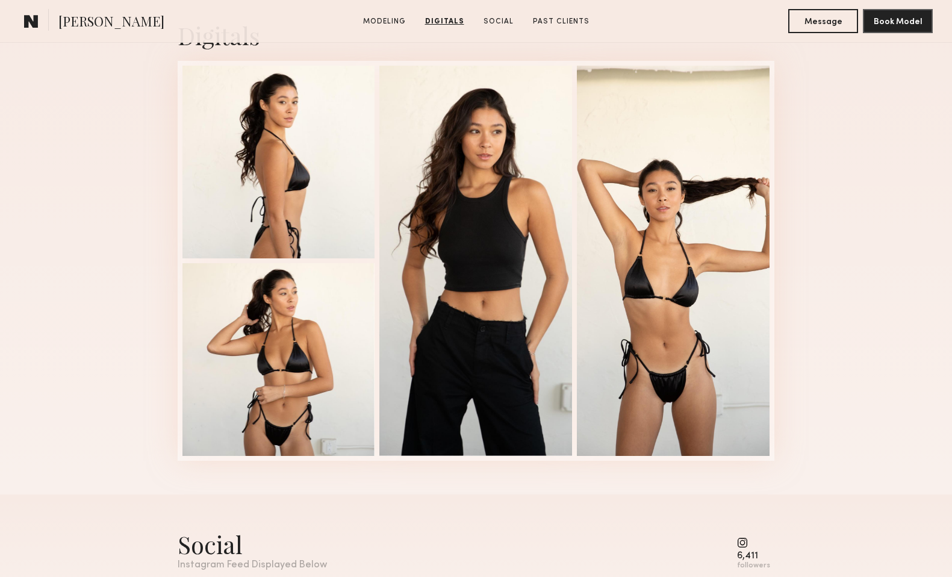
scroll to position [1958, 0]
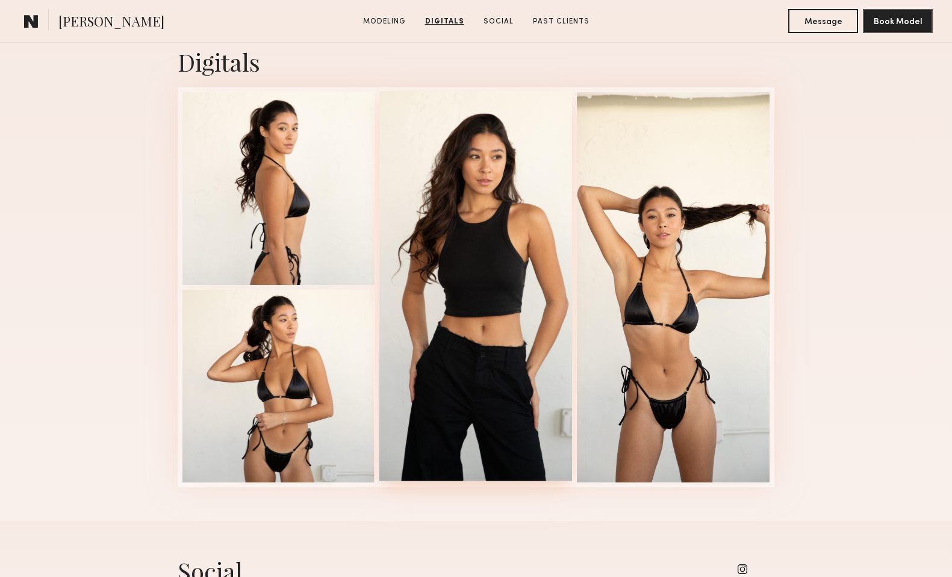
click at [508, 235] on div at bounding box center [475, 286] width 193 height 390
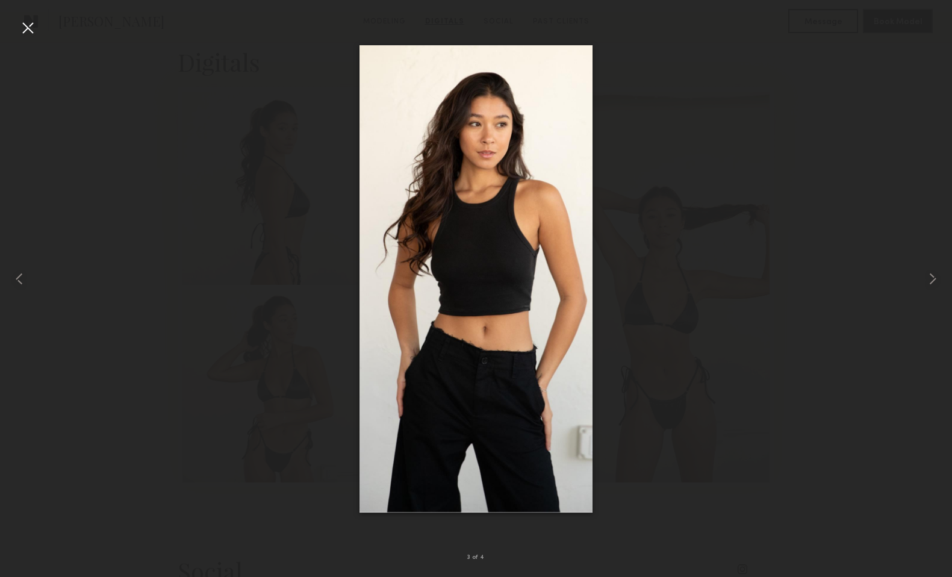
click at [242, 98] on div at bounding box center [476, 278] width 952 height 519
click at [29, 30] on div at bounding box center [27, 27] width 19 height 19
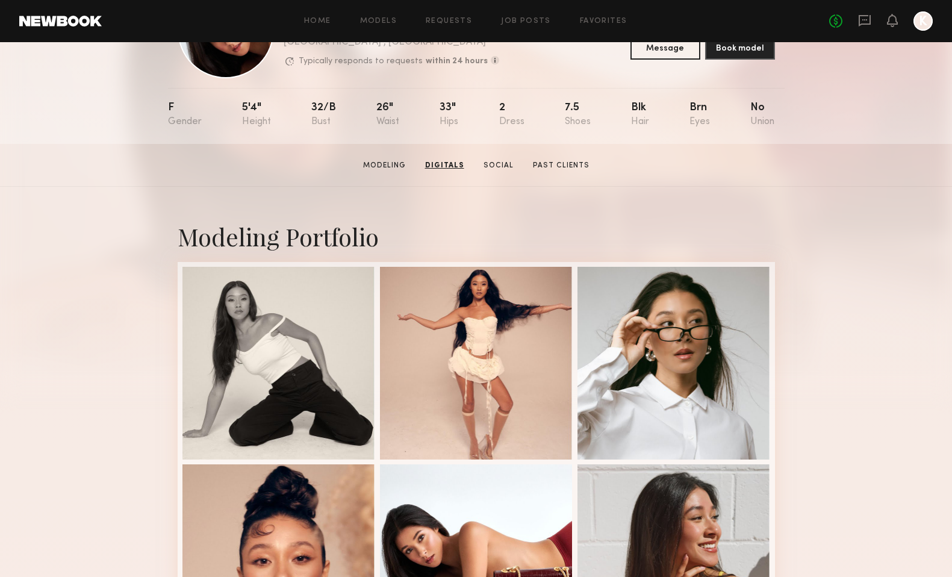
scroll to position [0, 0]
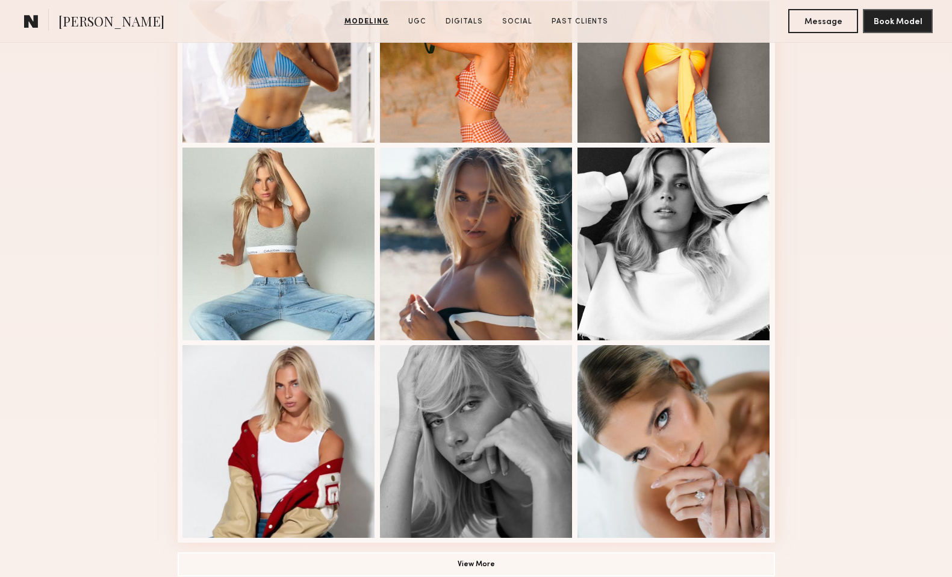
scroll to position [718, 0]
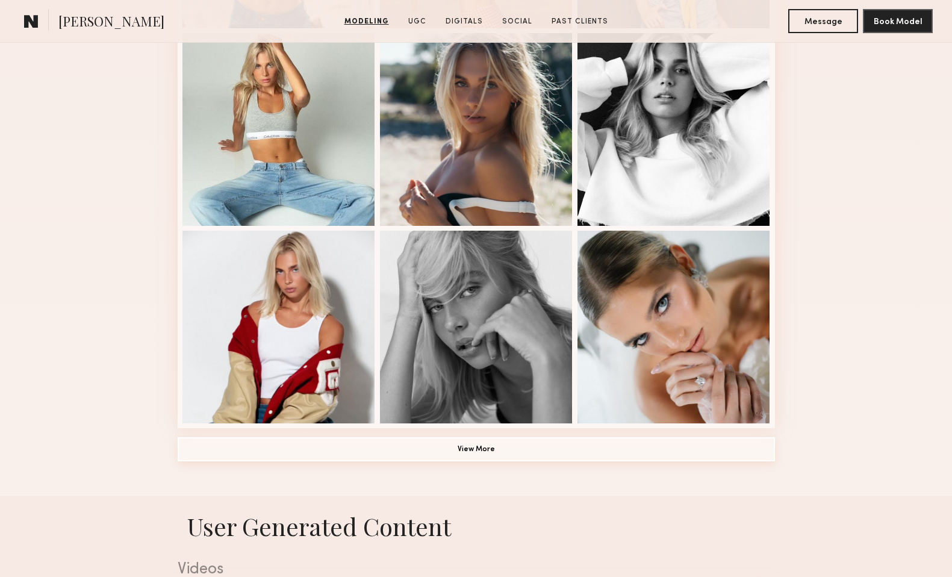
click at [487, 441] on button "View More" at bounding box center [476, 449] width 597 height 24
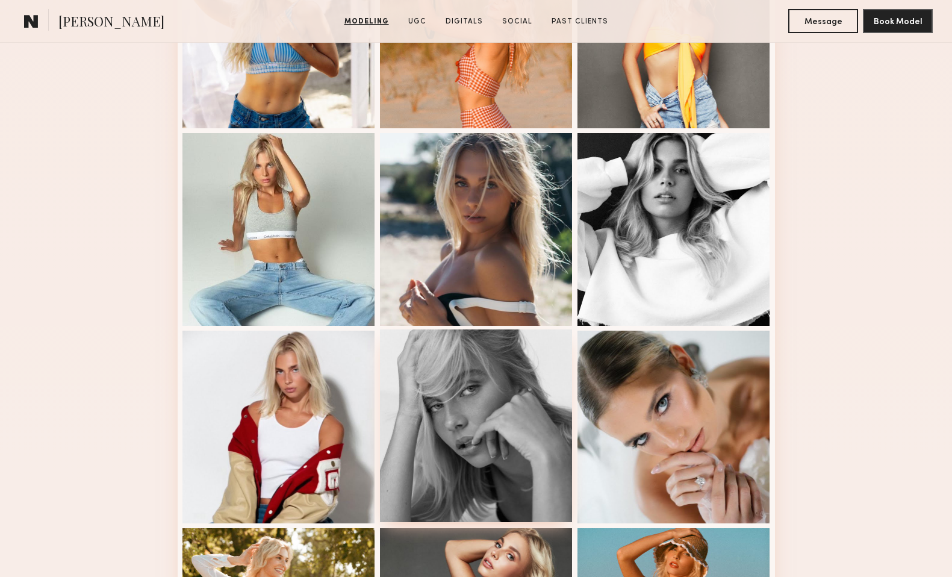
scroll to position [615, 0]
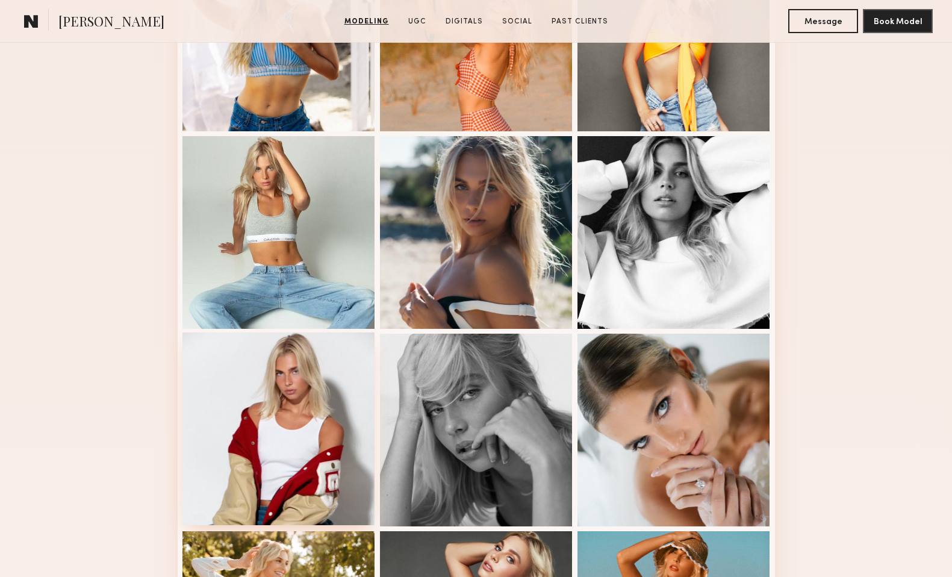
click at [272, 407] on div at bounding box center [278, 428] width 193 height 193
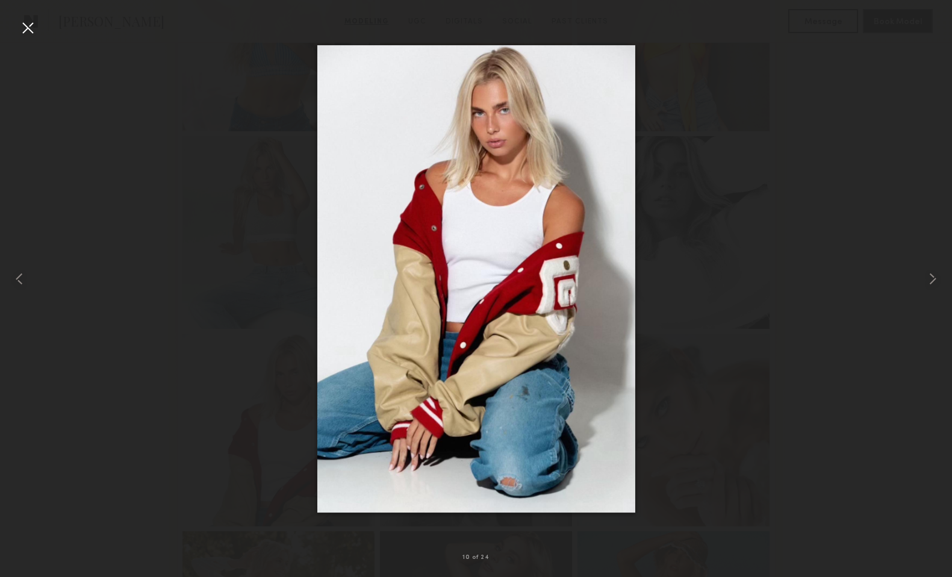
click at [849, 226] on div at bounding box center [476, 278] width 952 height 519
click at [29, 32] on div at bounding box center [27, 27] width 19 height 19
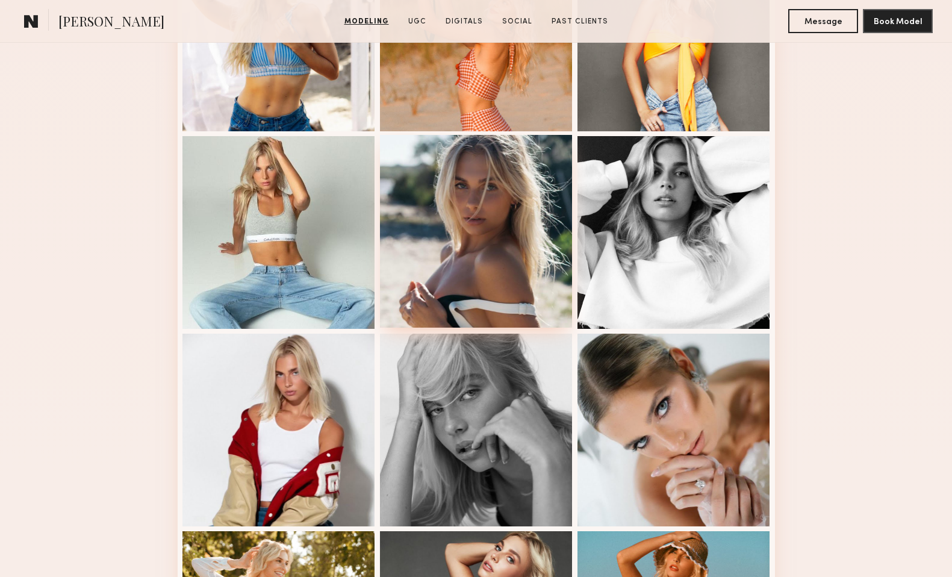
scroll to position [0, 0]
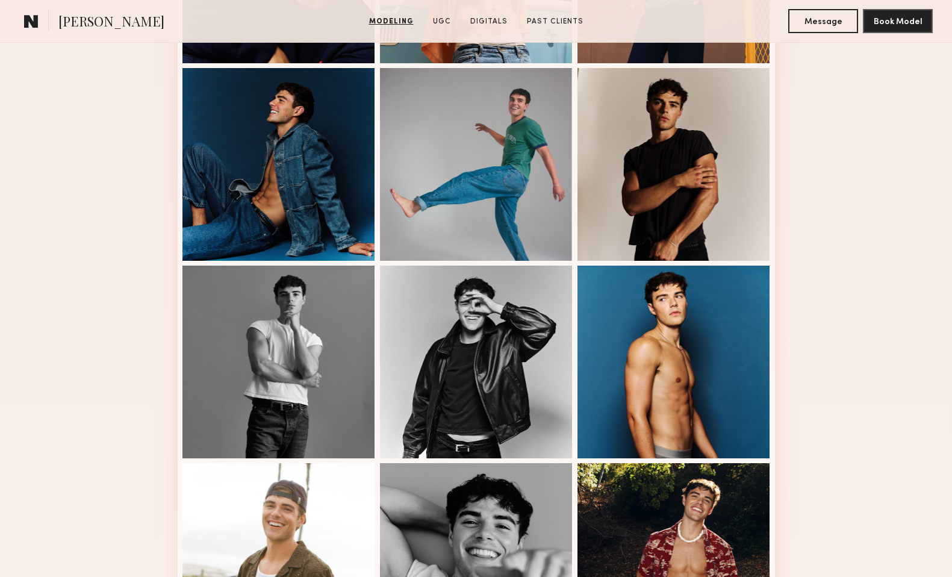
scroll to position [487, 0]
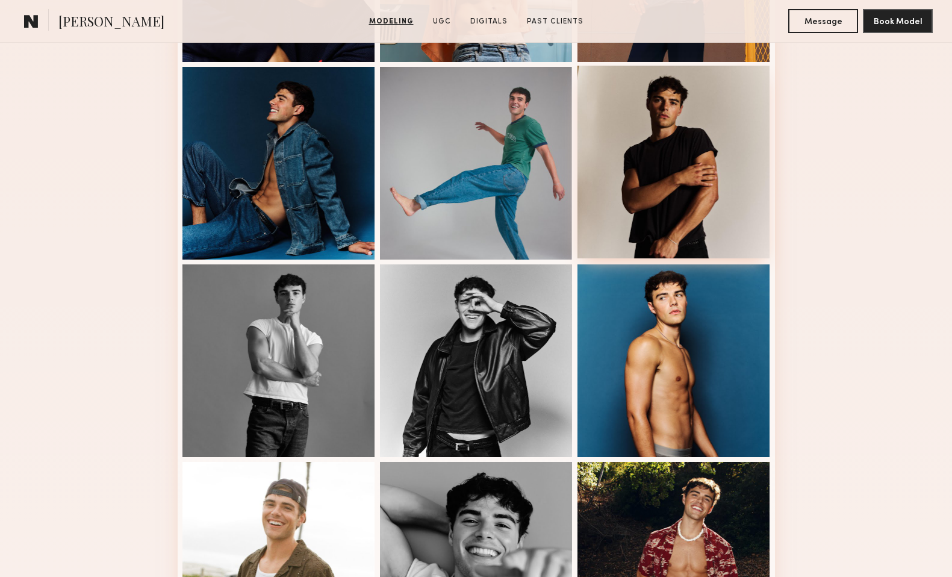
click at [674, 155] on div at bounding box center [674, 162] width 193 height 193
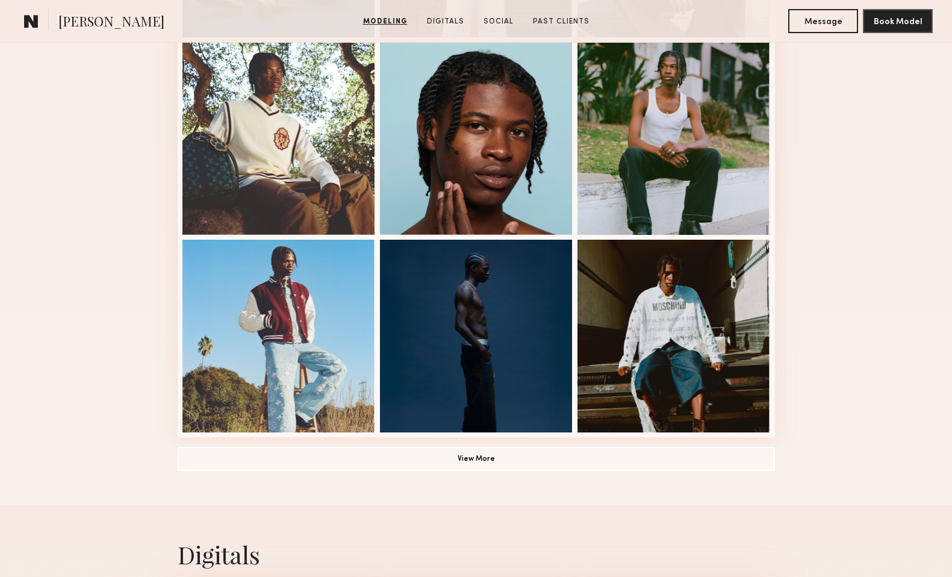
scroll to position [737, 0]
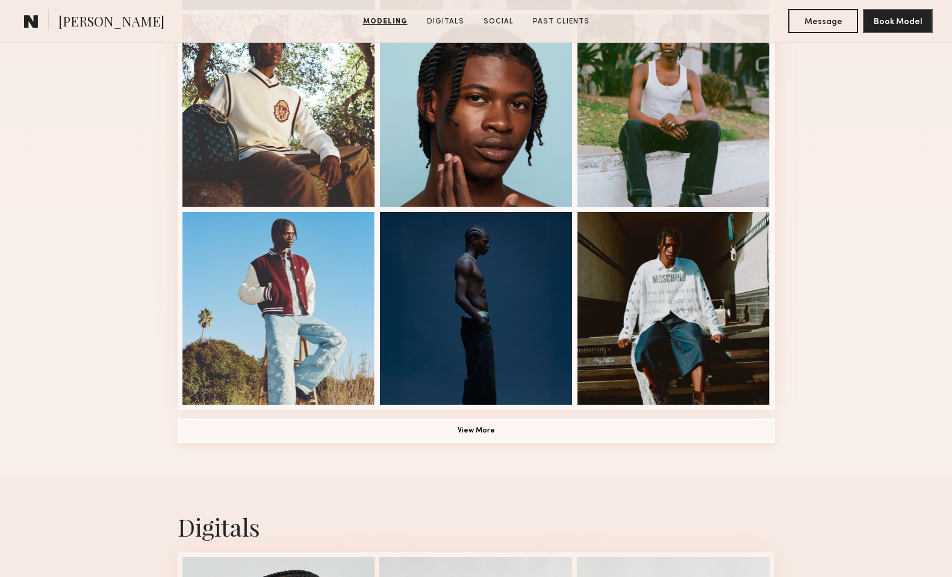
click at [476, 437] on button "View More" at bounding box center [476, 431] width 597 height 24
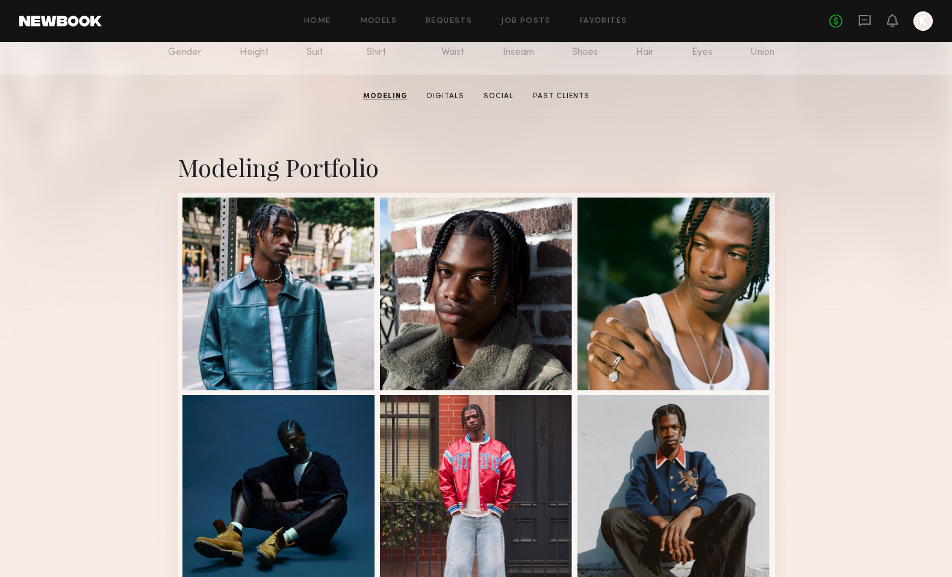
scroll to position [158, 0]
click at [476, 319] on div at bounding box center [476, 293] width 193 height 193
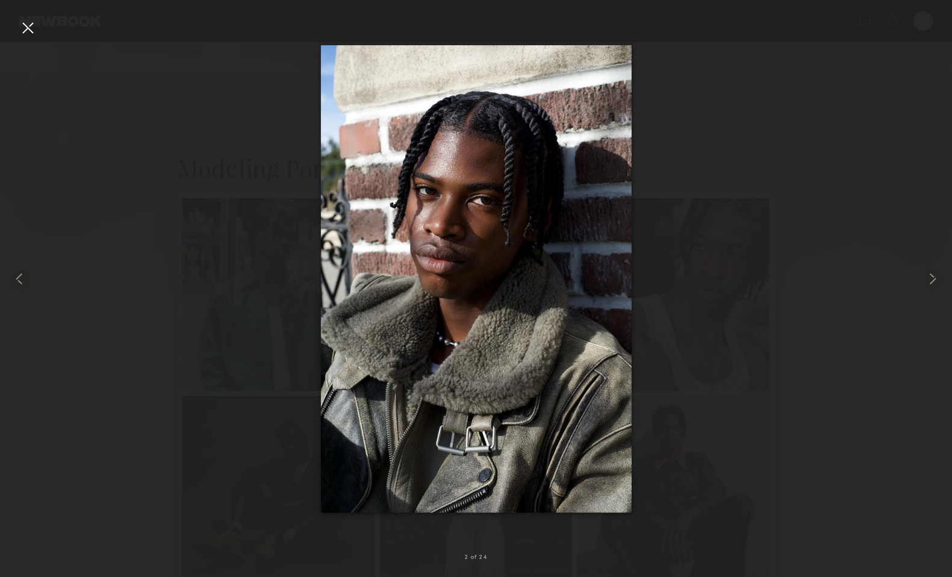
click at [36, 28] on div at bounding box center [27, 27] width 19 height 19
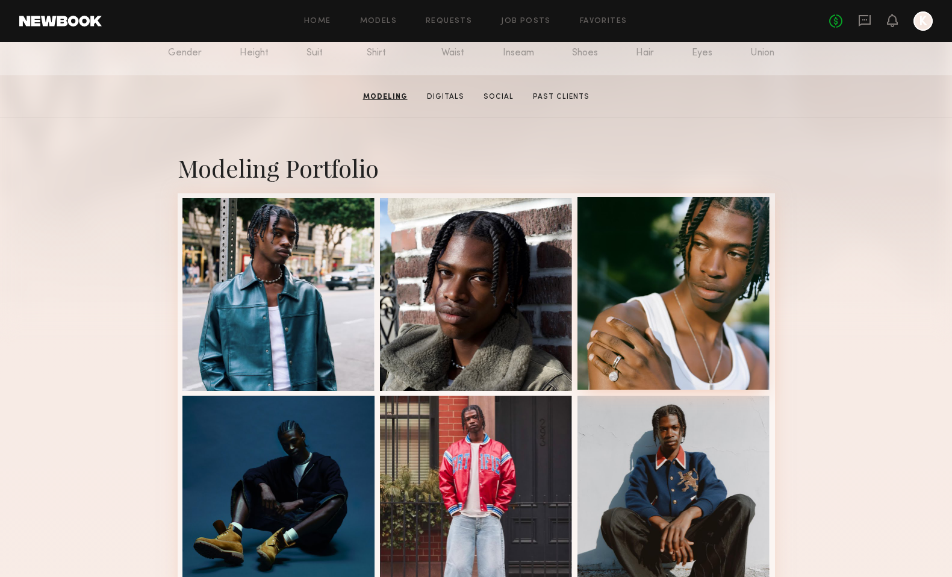
scroll to position [0, 0]
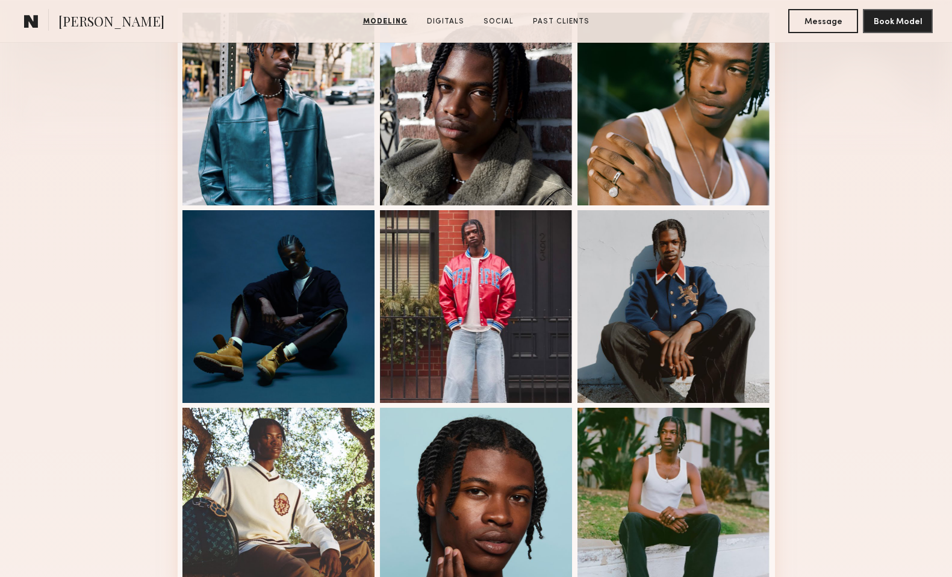
scroll to position [333, 0]
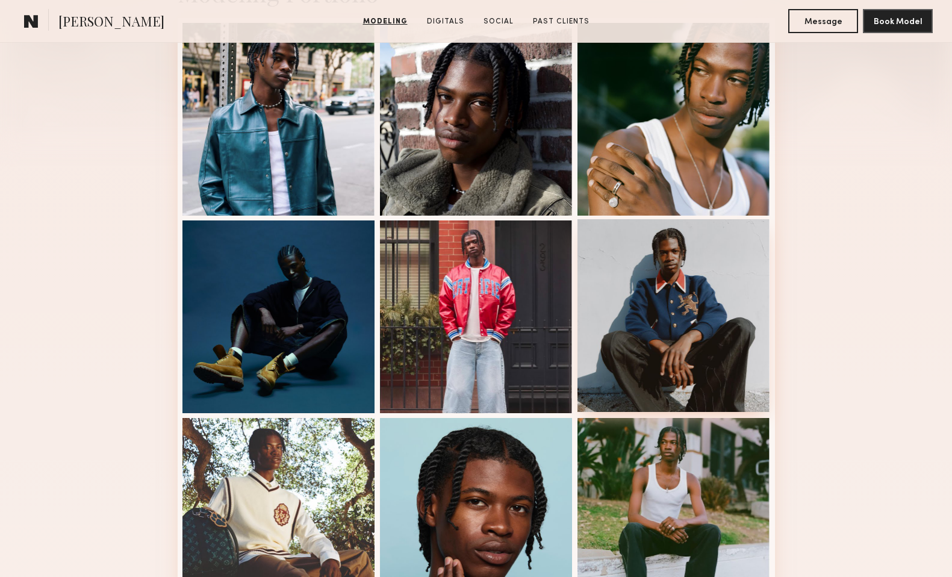
click at [677, 302] on div at bounding box center [674, 315] width 193 height 193
